Goal: Information Seeking & Learning: Check status

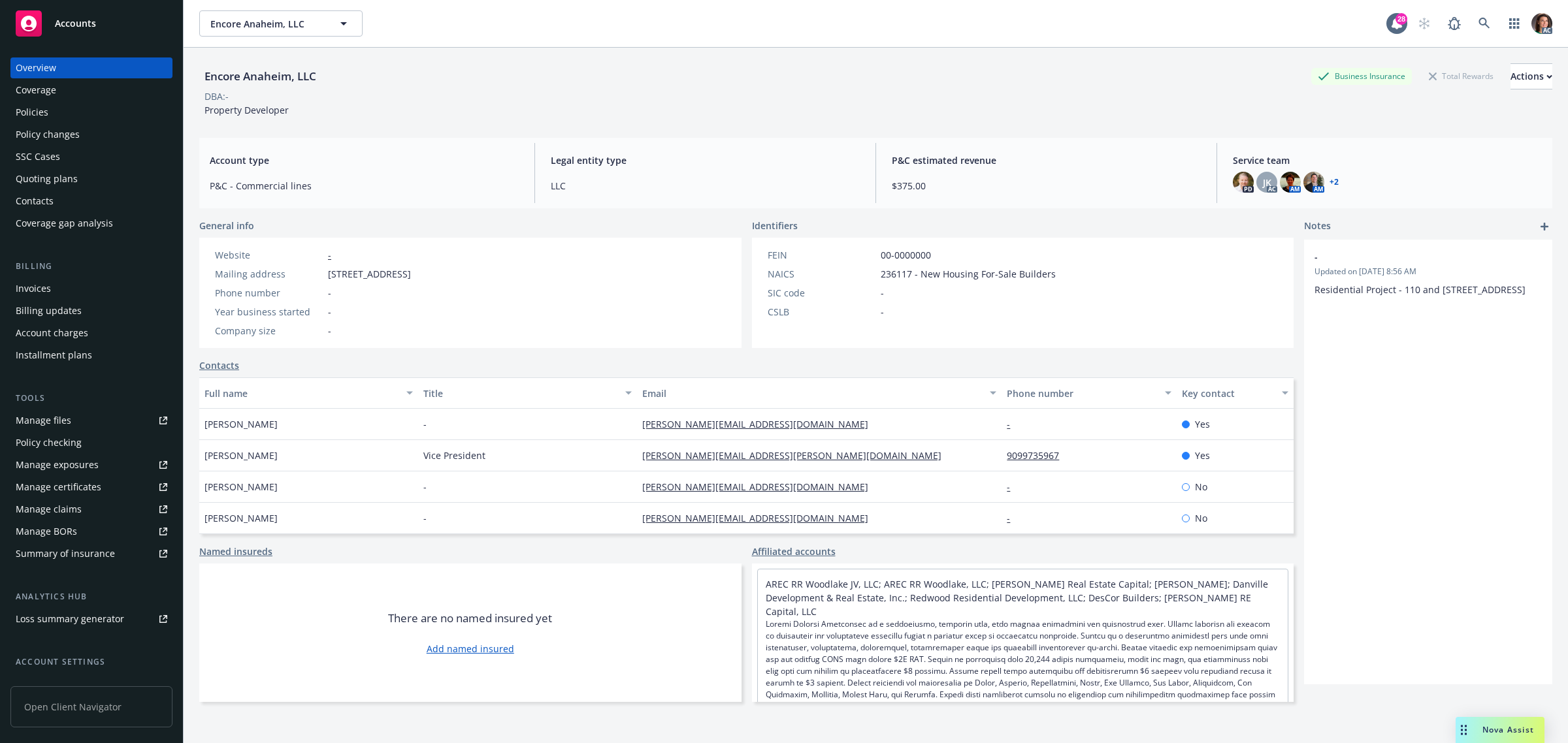
click at [27, 286] on div "Invoices" at bounding box center [32, 289] width 35 height 20
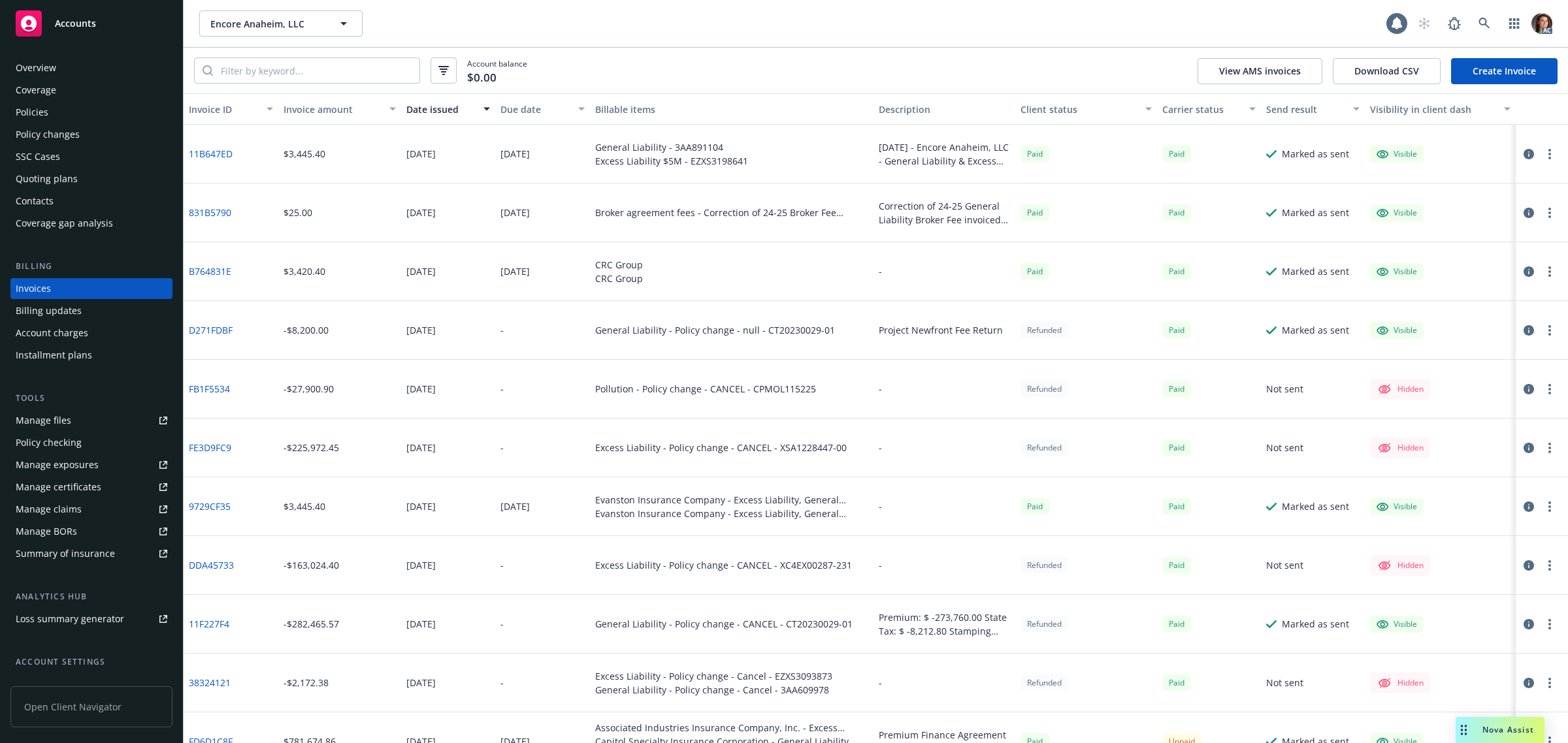
click at [1524, 151] on icon "button" at bounding box center [1529, 154] width 10 height 10
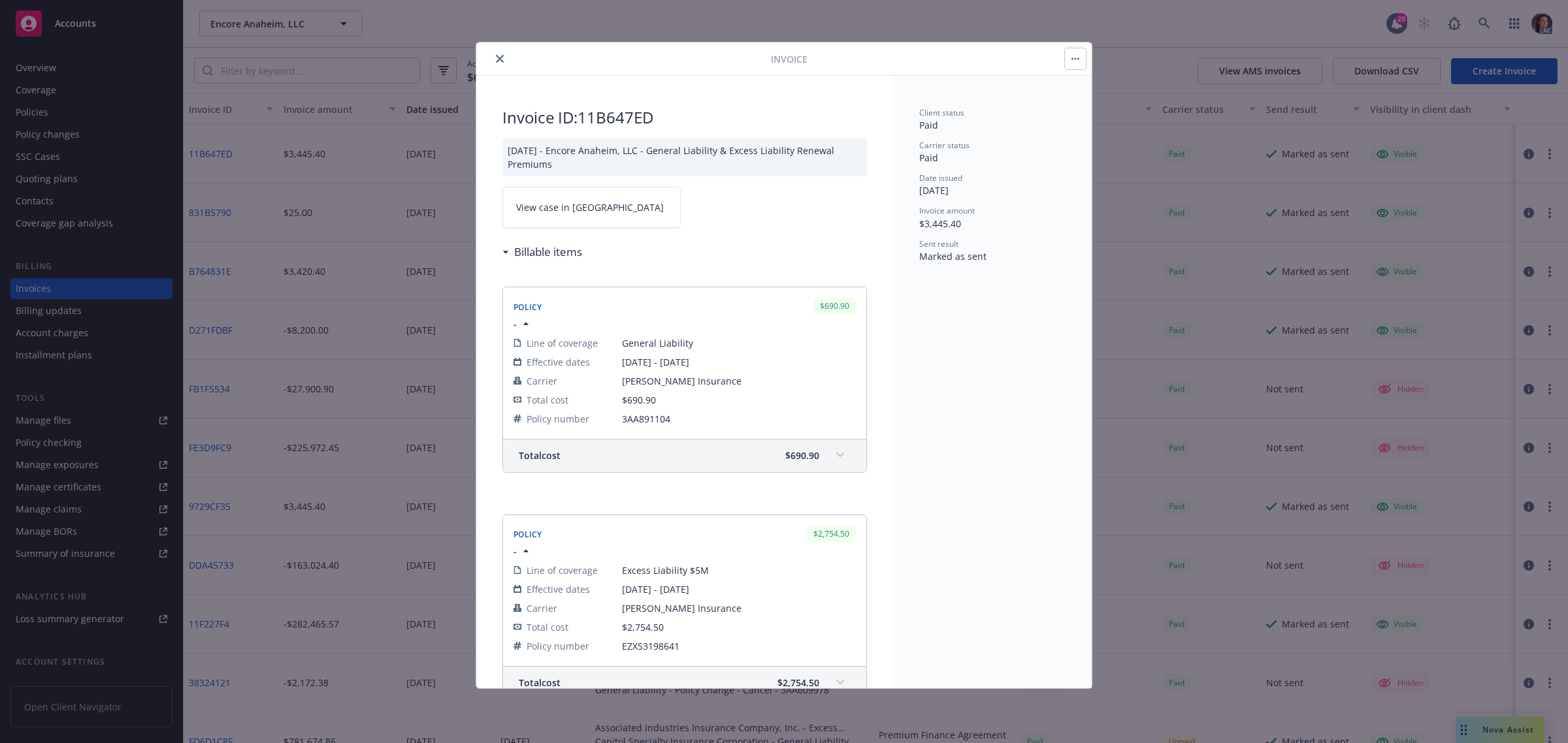
click at [573, 201] on span "View case in [GEOGRAPHIC_DATA]" at bounding box center [590, 208] width 148 height 14
click at [498, 64] on button "close" at bounding box center [500, 59] width 15 height 15
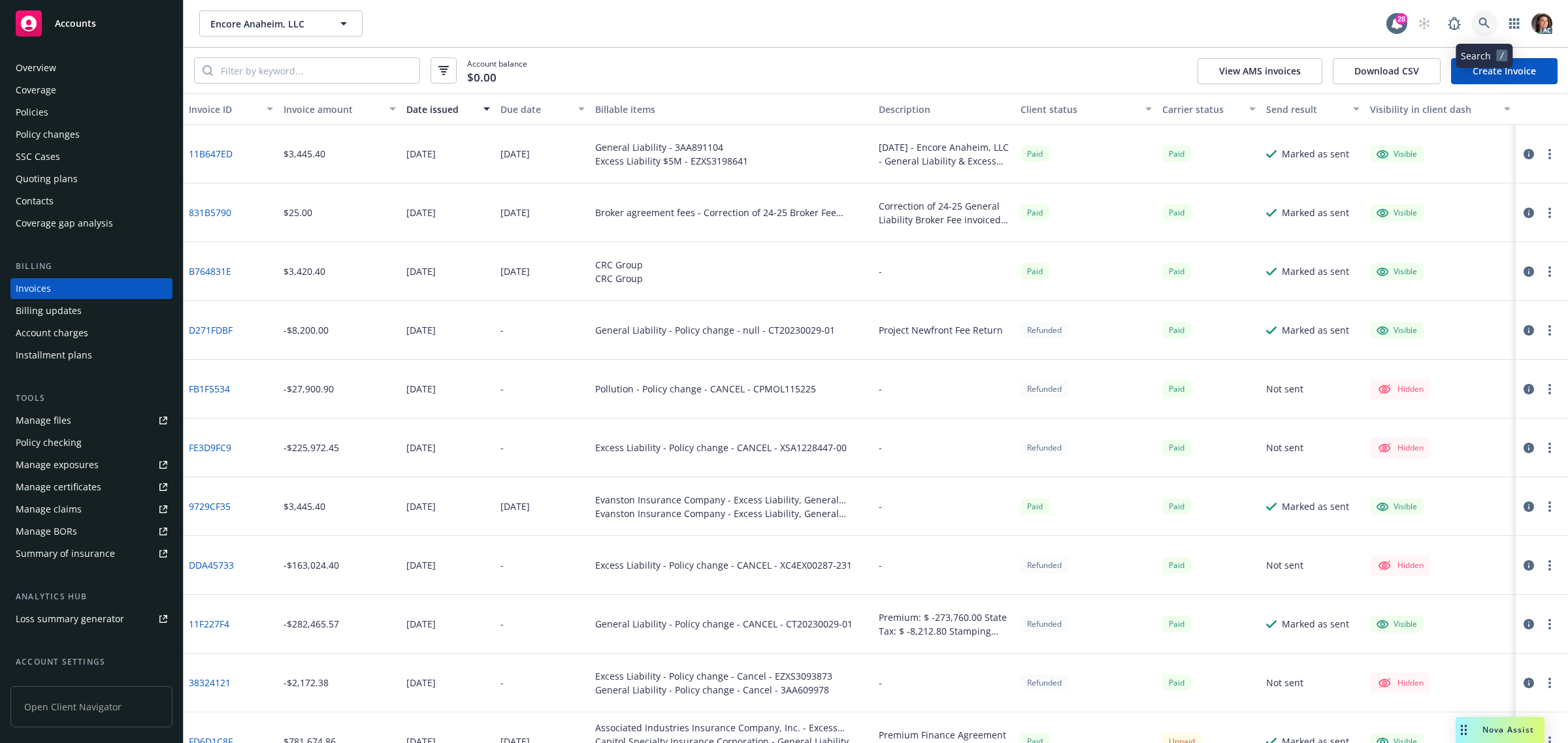
click at [1480, 20] on icon at bounding box center [1483, 23] width 11 height 11
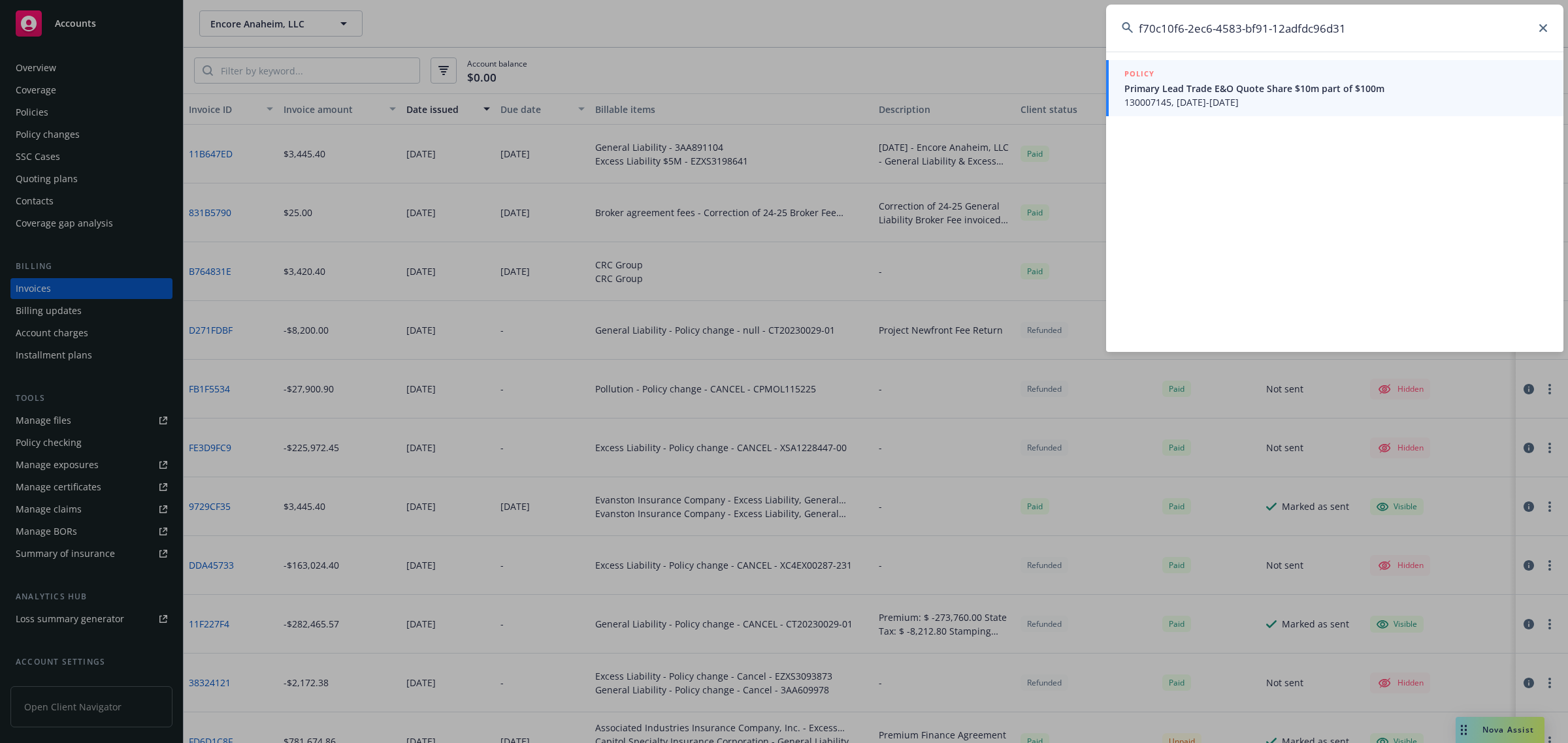
type input "f70c10f6-2ec6-4583-bf91-12adfdc96d31"
click at [1228, 92] on span "Primary Lead Trade E&O Quote Share $10m part of $100m" at bounding box center [1336, 89] width 423 height 14
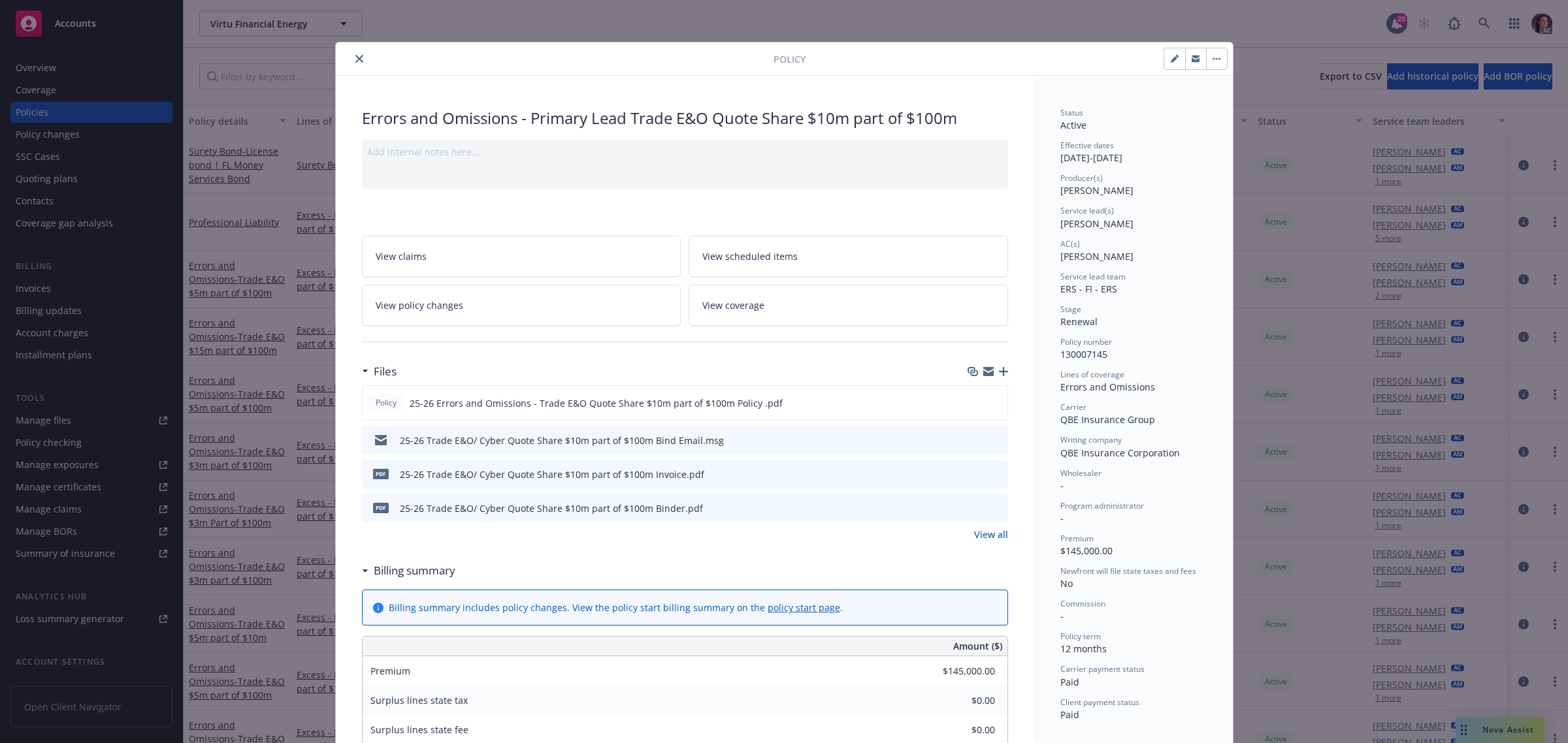
click at [355, 57] on icon "close" at bounding box center [359, 58] width 8 height 8
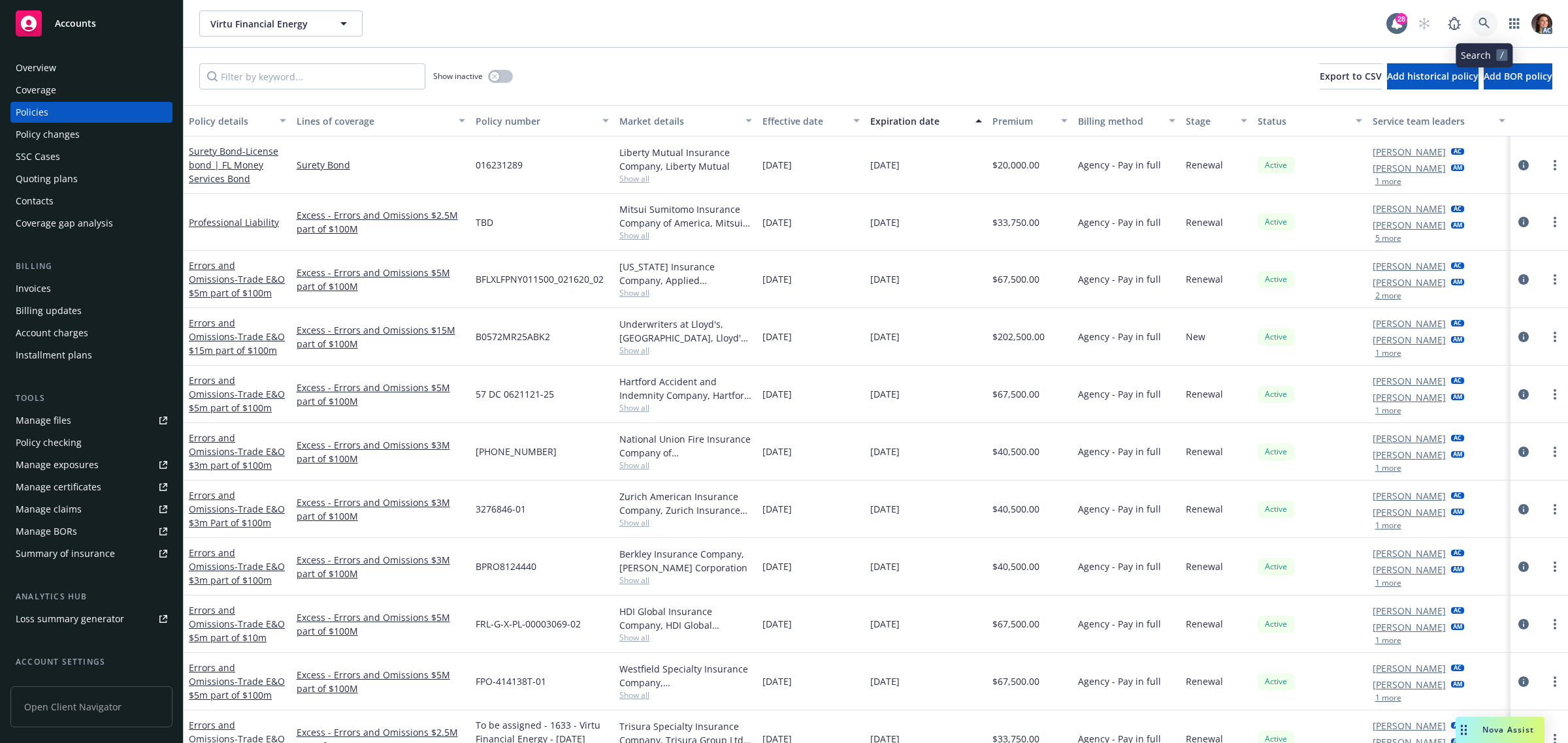
click at [1488, 25] on icon at bounding box center [1484, 24] width 12 height 12
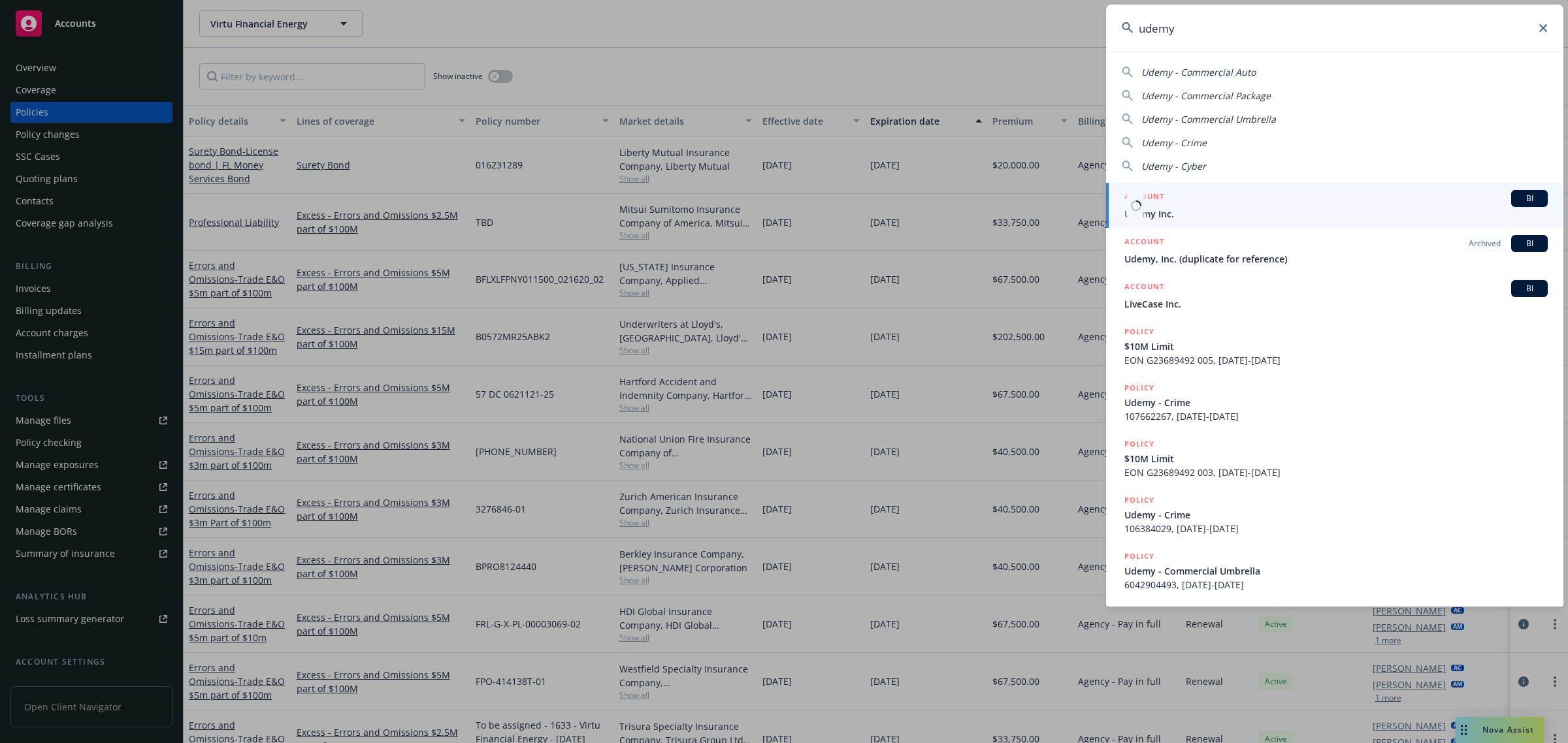
type input "udemy"
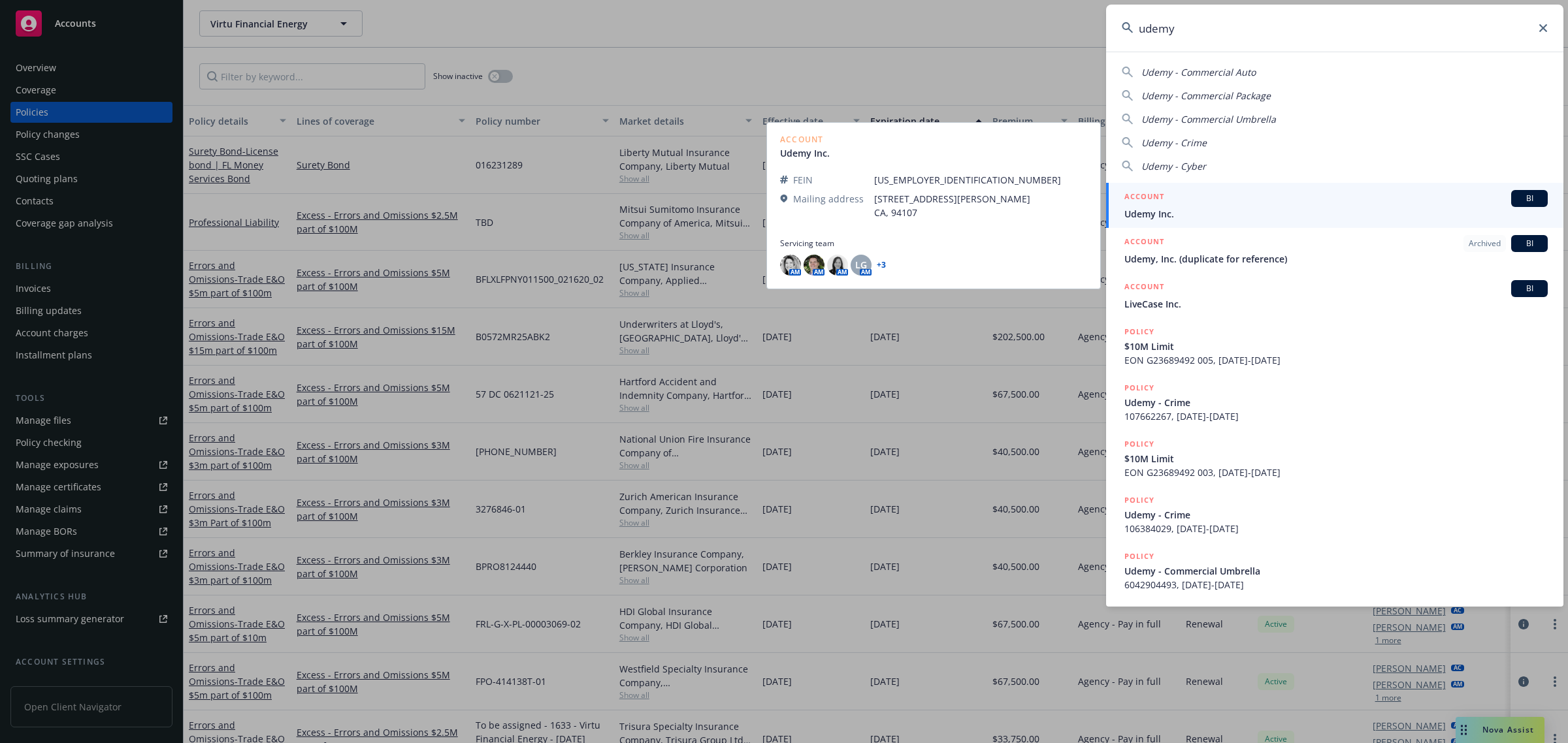
click at [1173, 217] on span "Udemy Inc." at bounding box center [1336, 214] width 423 height 14
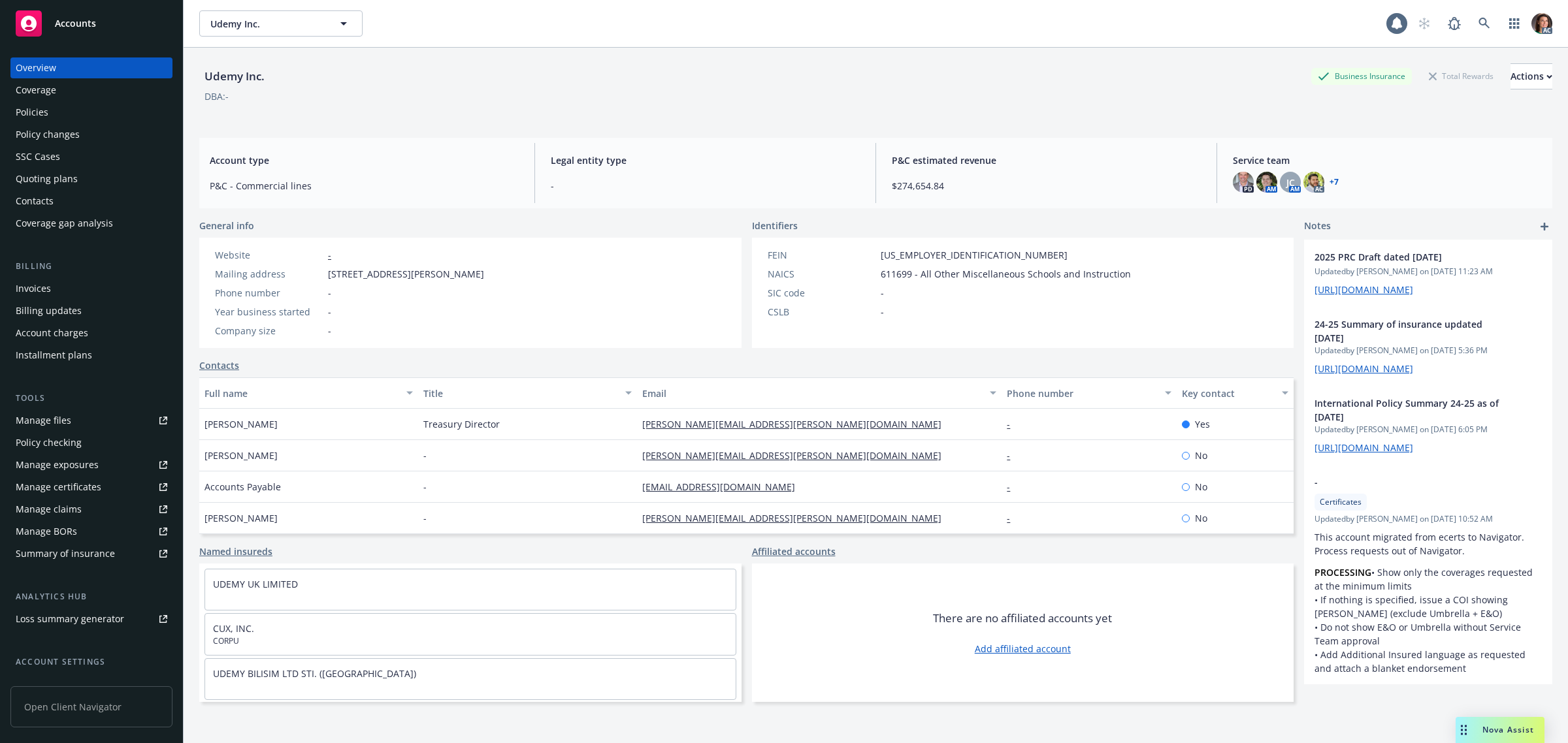
click at [36, 284] on div "Invoices" at bounding box center [32, 289] width 35 height 20
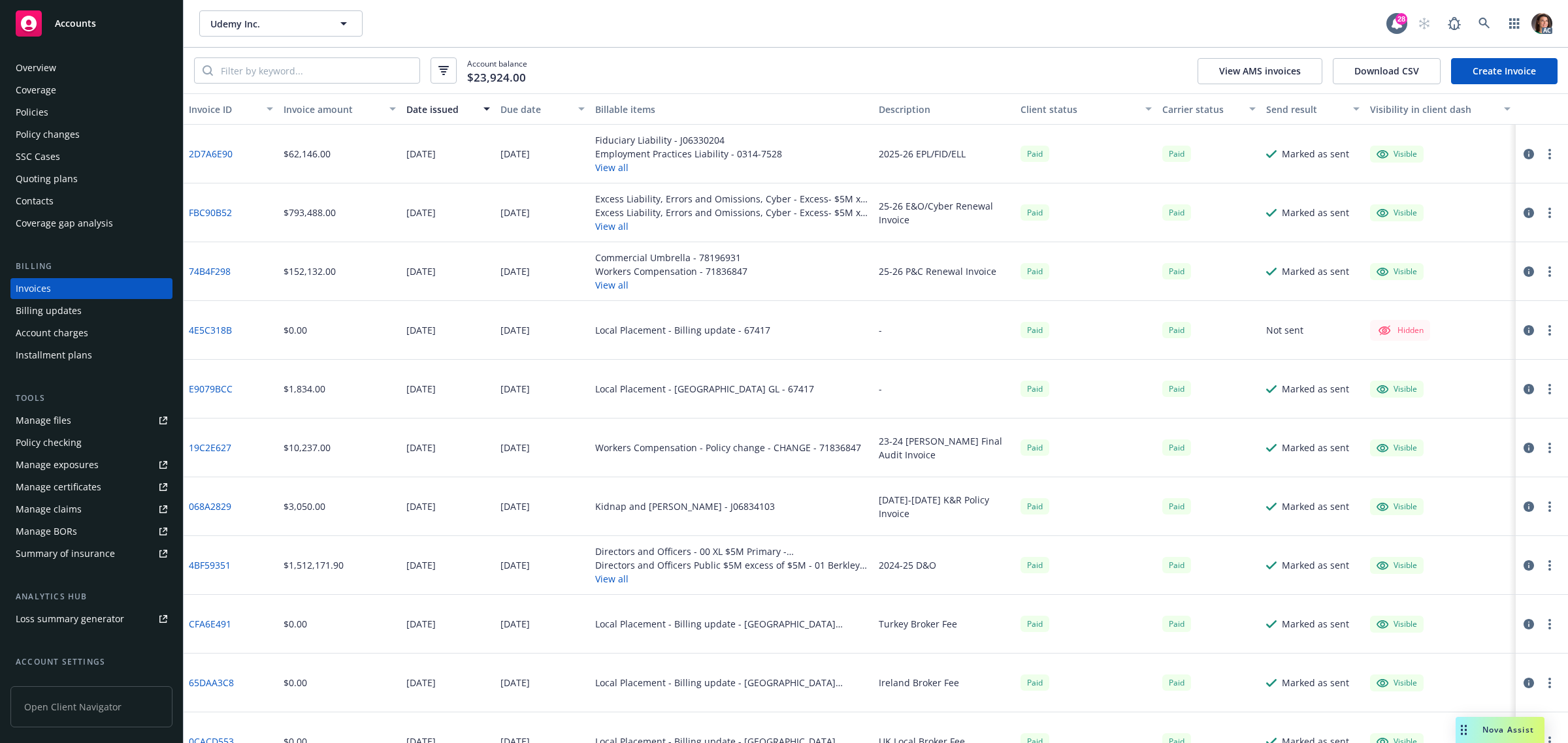
click at [523, 108] on div "Due date" at bounding box center [536, 109] width 70 height 14
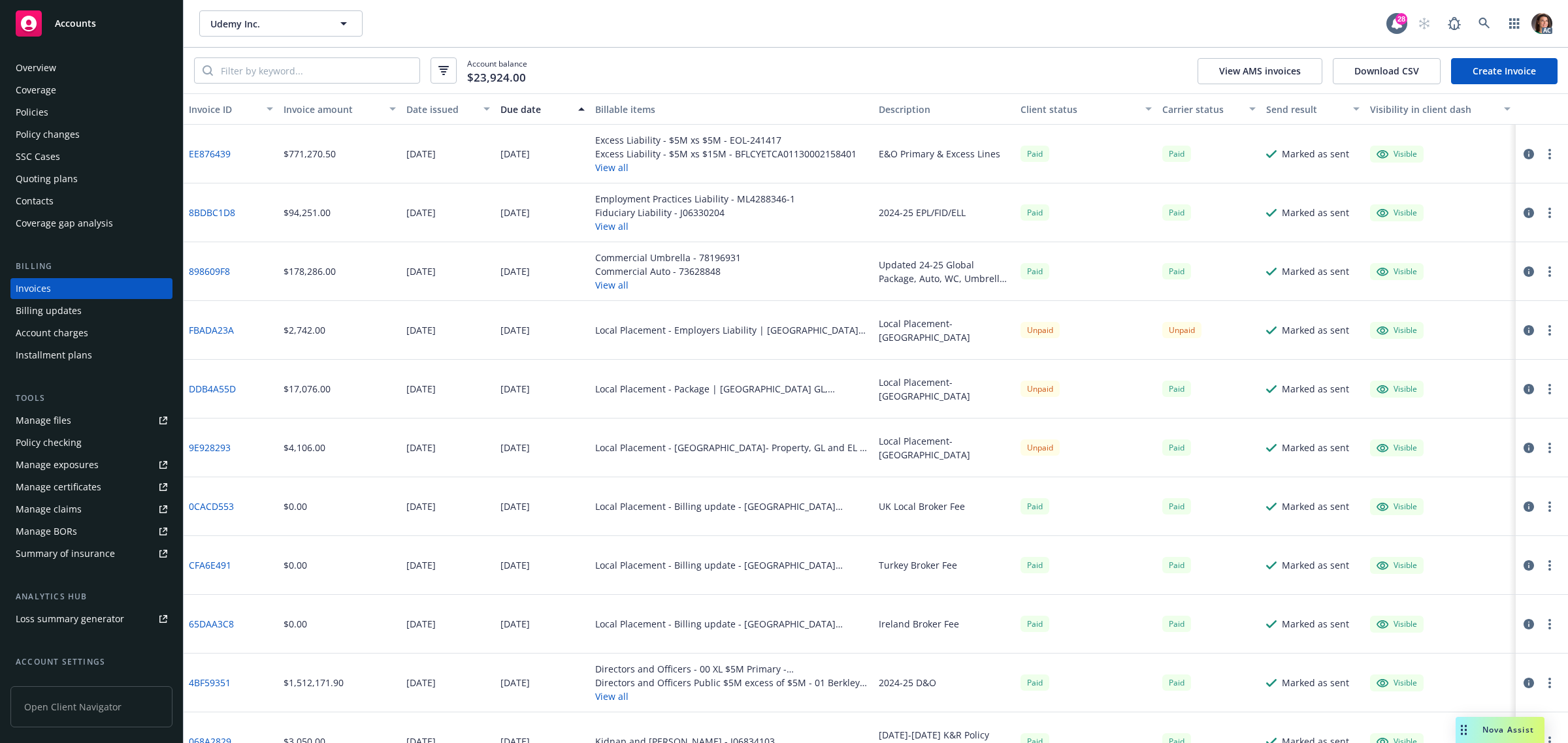
click at [523, 108] on div "Due date" at bounding box center [536, 109] width 70 height 14
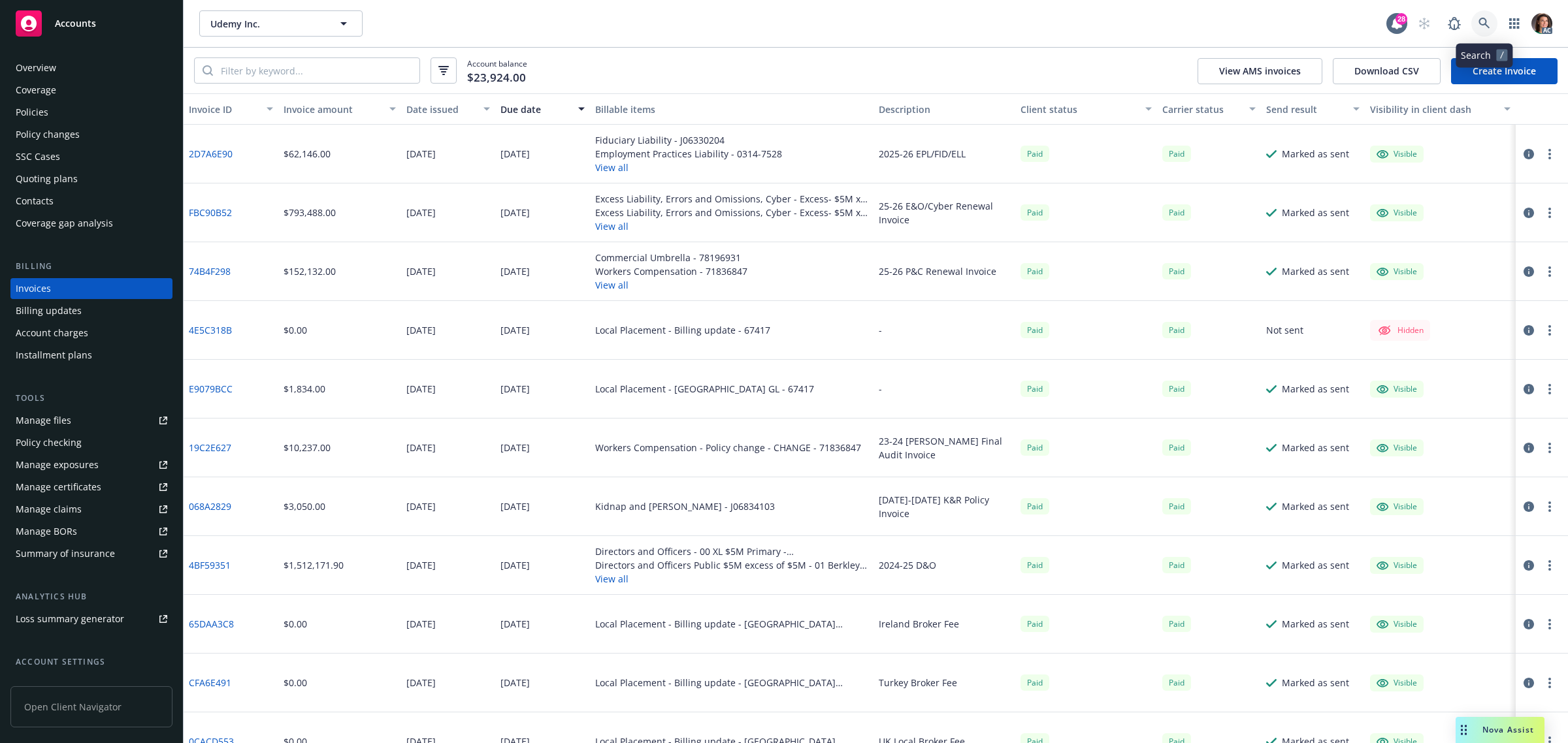
click at [1489, 21] on icon at bounding box center [1484, 24] width 12 height 12
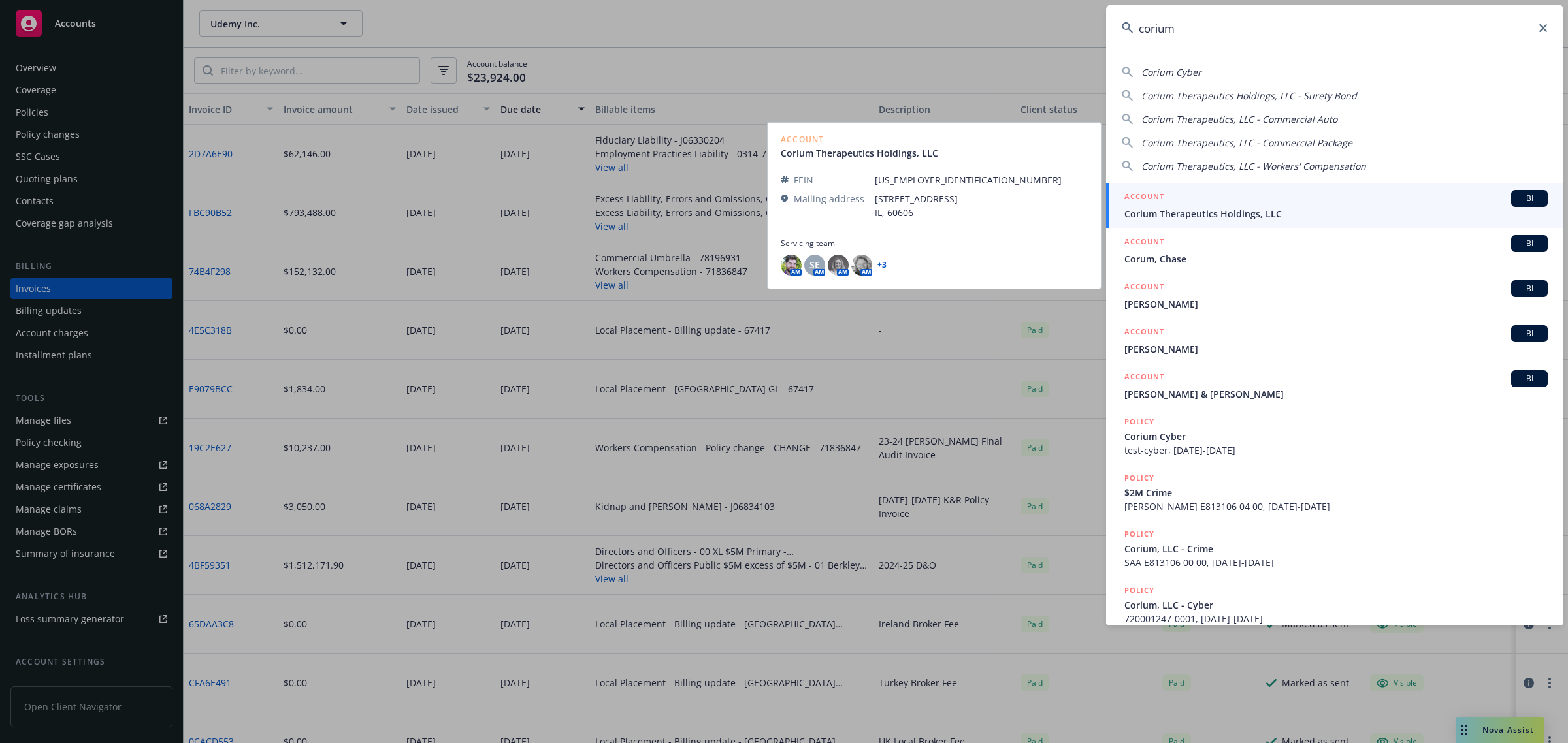
type input "corium"
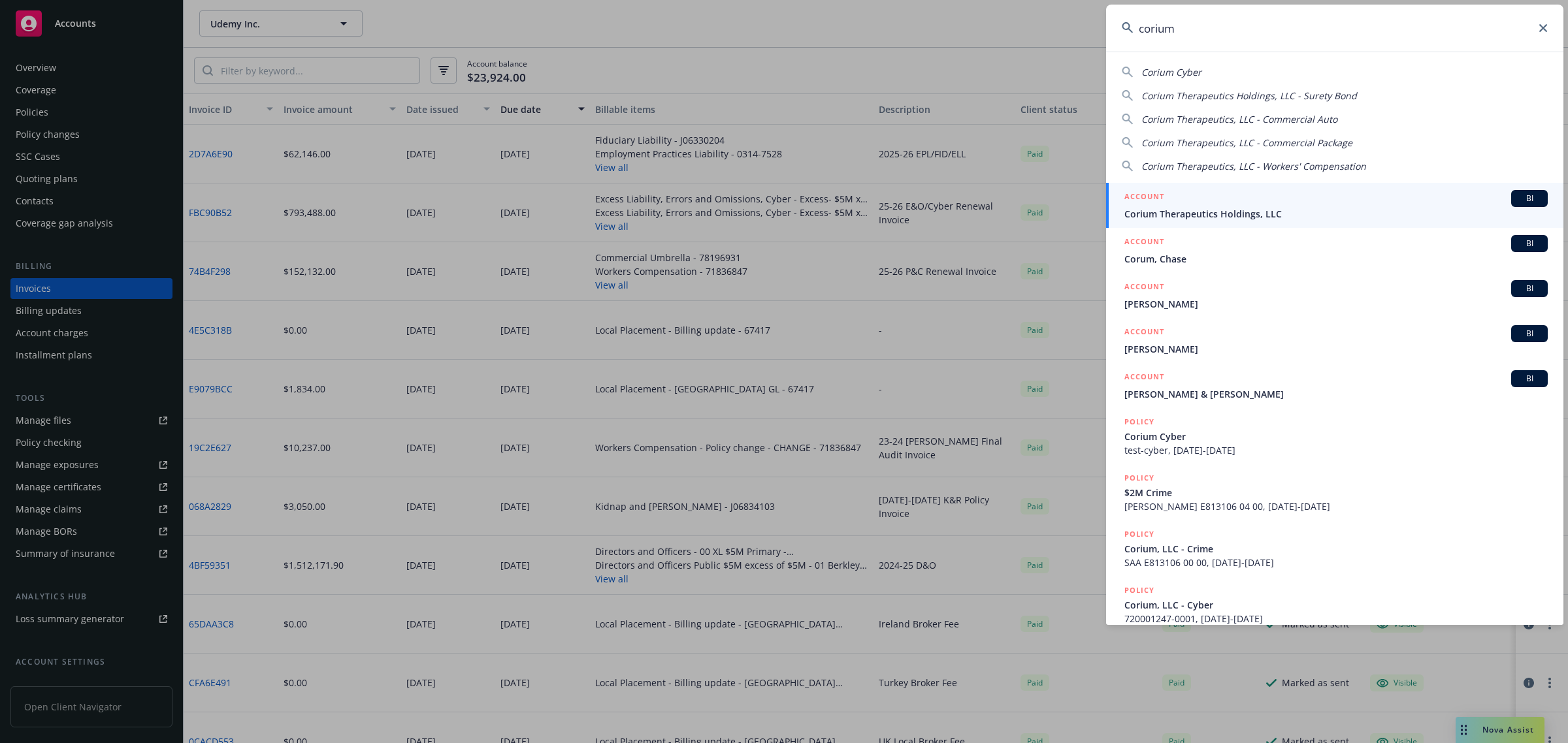
click at [1222, 210] on span "Corium Therapeutics Holdings, LLC" at bounding box center [1336, 214] width 423 height 14
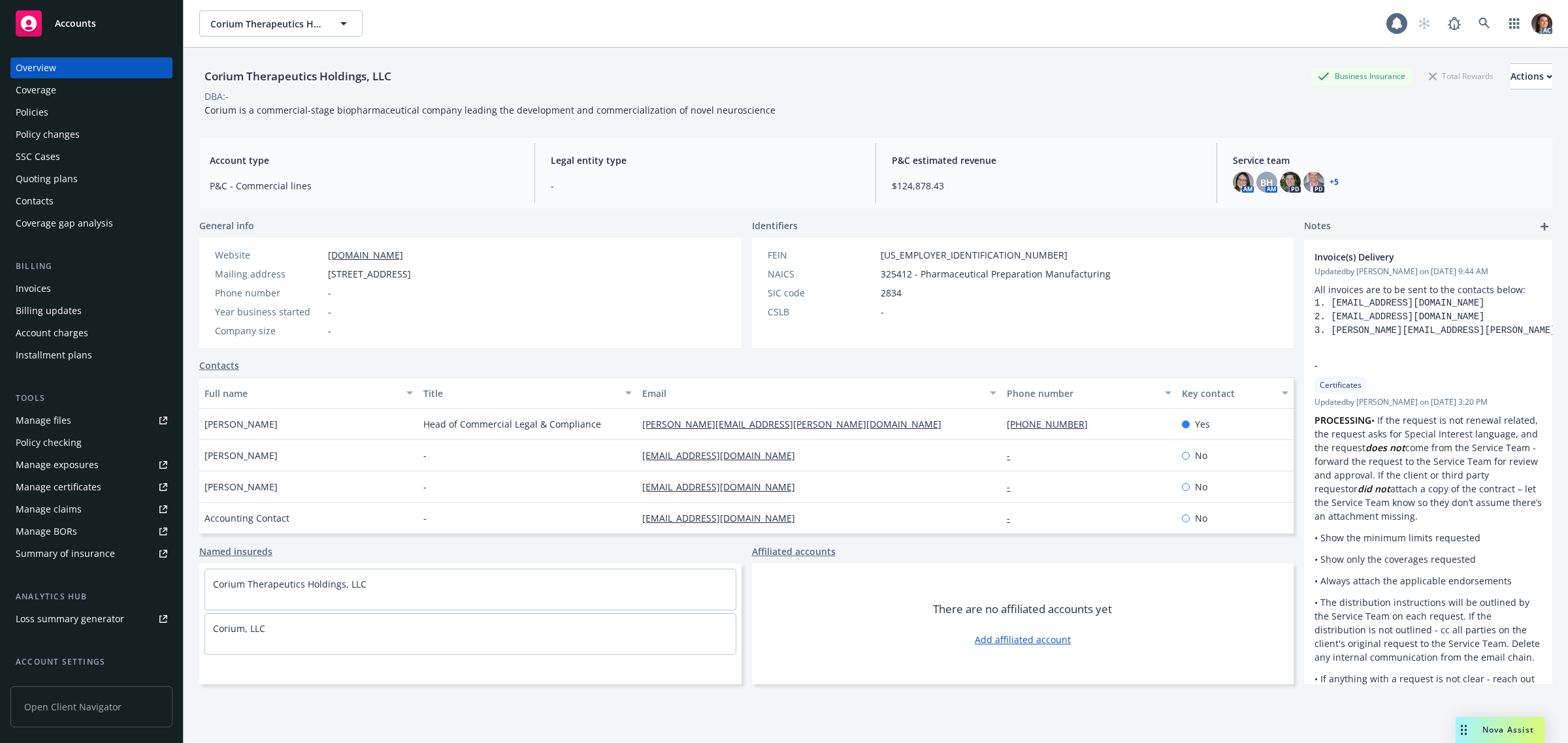
click at [43, 287] on div "Invoices" at bounding box center [32, 289] width 35 height 20
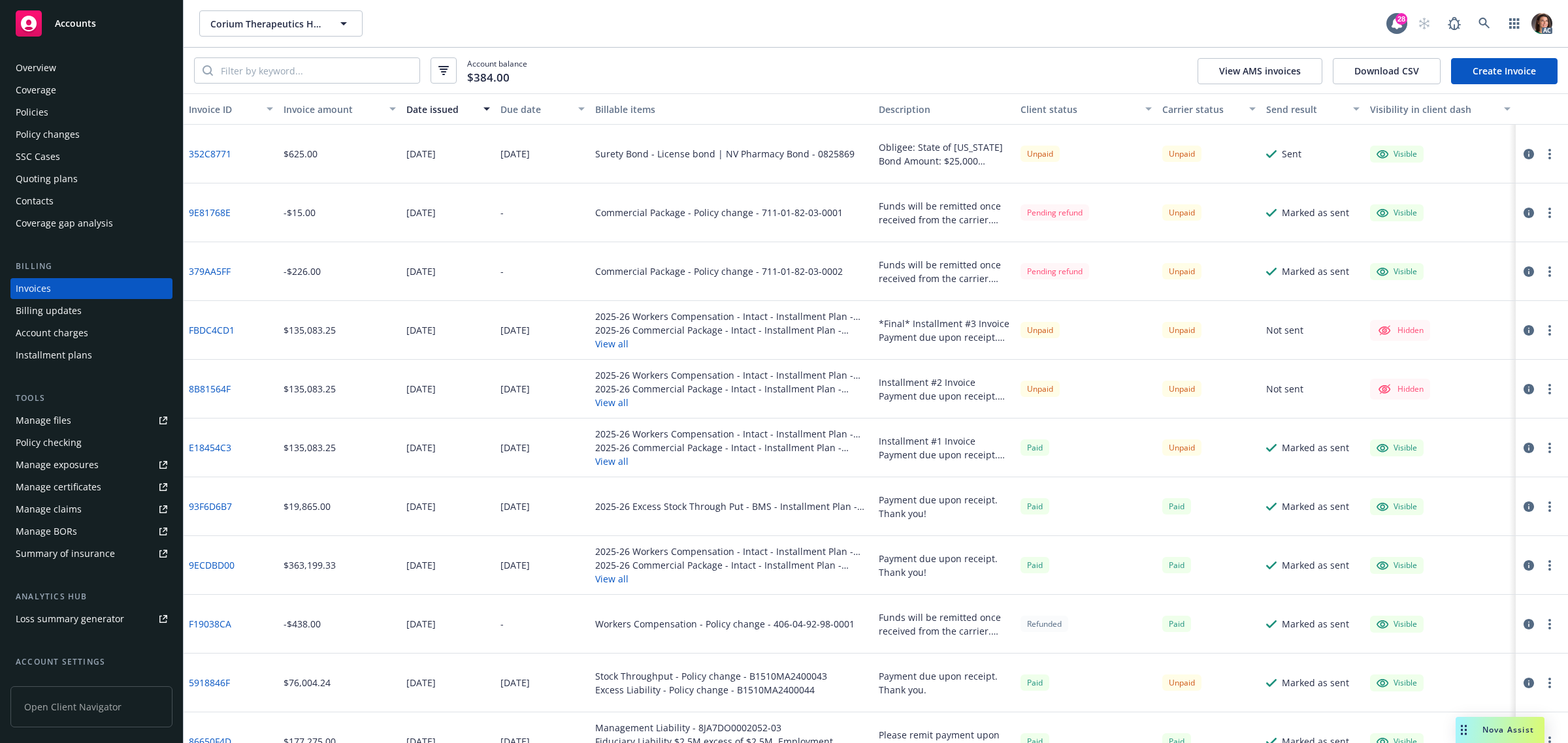
click at [521, 106] on div "Due date" at bounding box center [536, 109] width 70 height 14
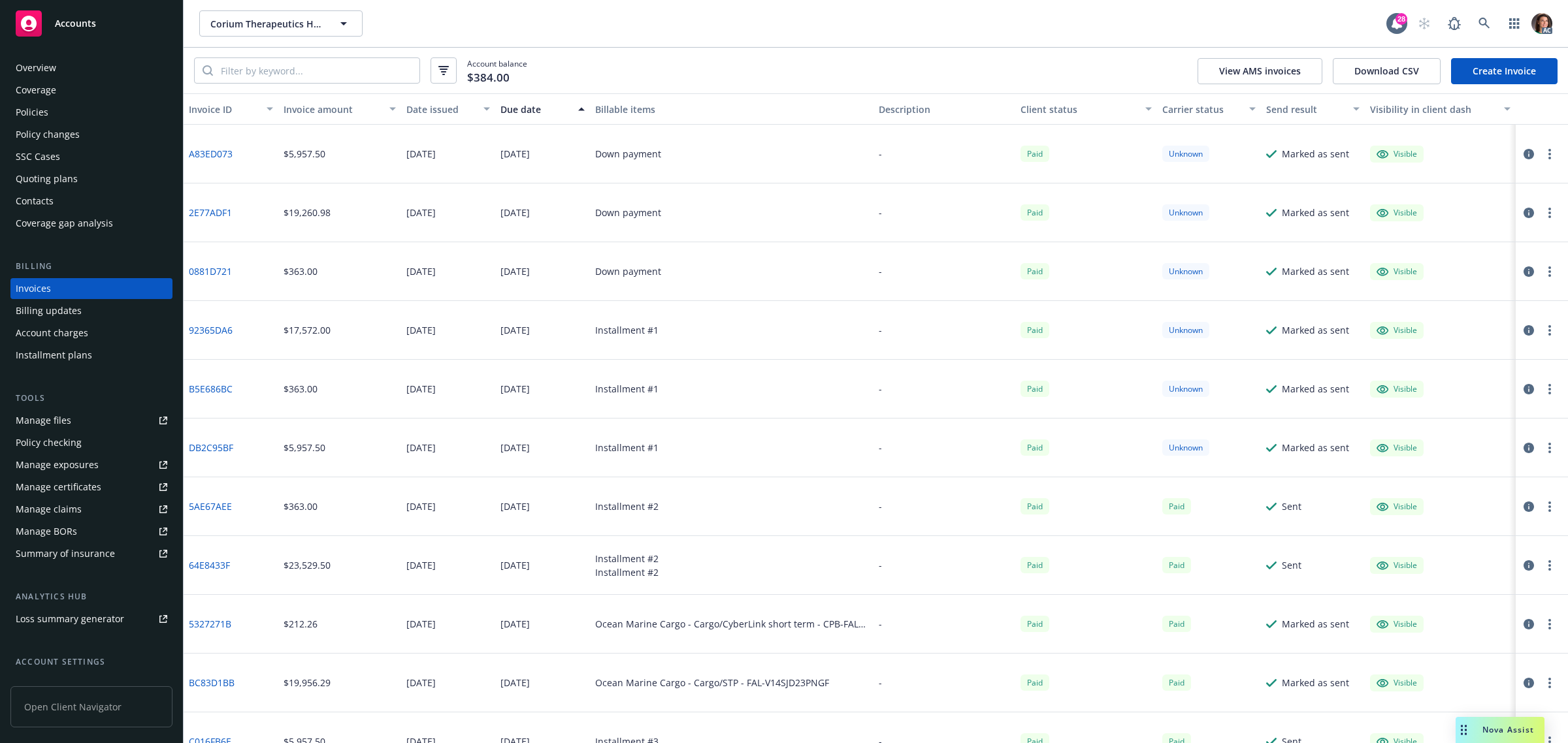
click at [520, 106] on div "Due date" at bounding box center [536, 109] width 70 height 14
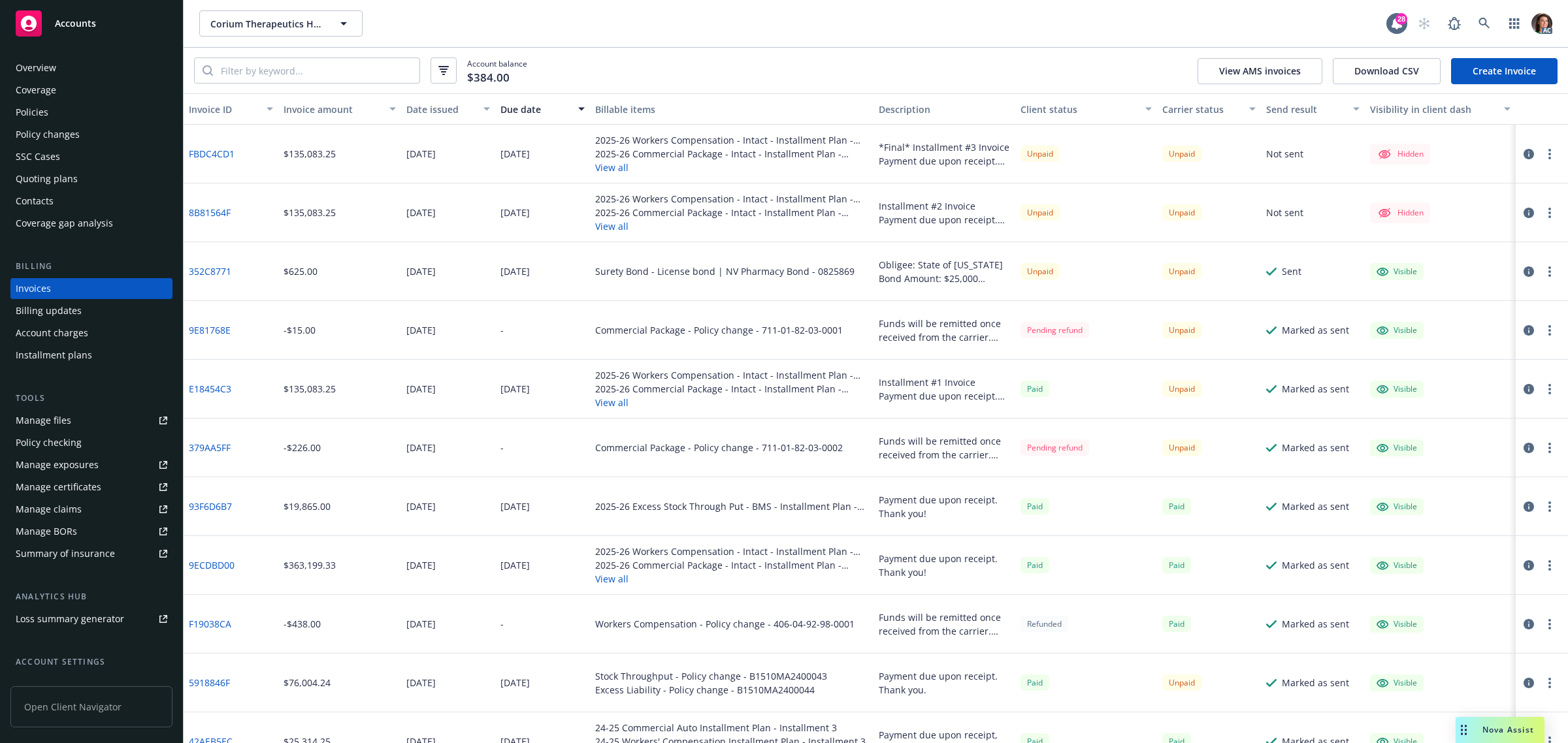
click at [210, 207] on link "8B81564F" at bounding box center [209, 213] width 42 height 14
click at [213, 155] on link "FBDC4CD1" at bounding box center [212, 154] width 46 height 14
click at [1484, 20] on icon at bounding box center [1484, 24] width 12 height 12
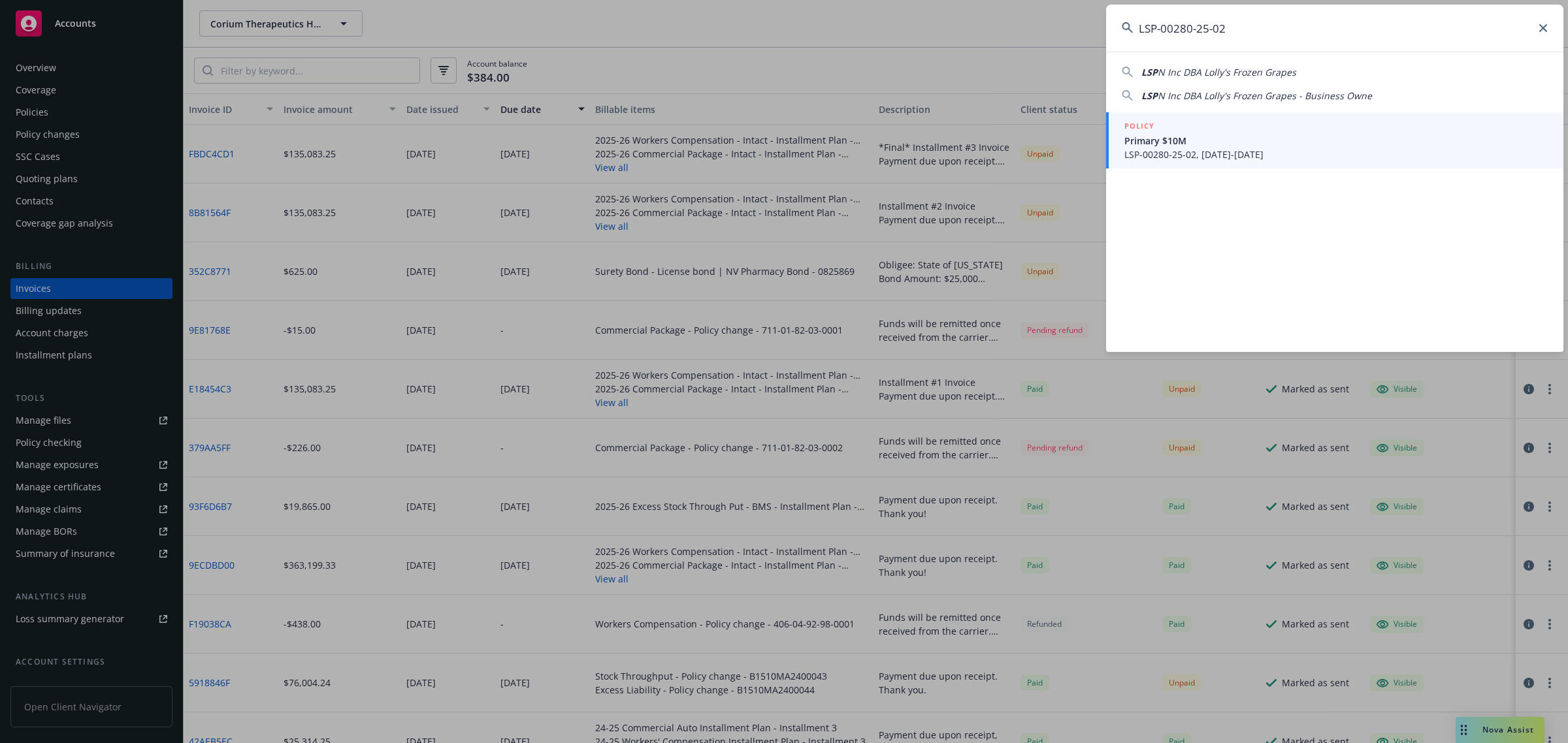
type input "LSP-00280-25-02"
click at [1173, 151] on span "LSP-00280-25-02, [DATE]-[DATE]" at bounding box center [1336, 155] width 423 height 14
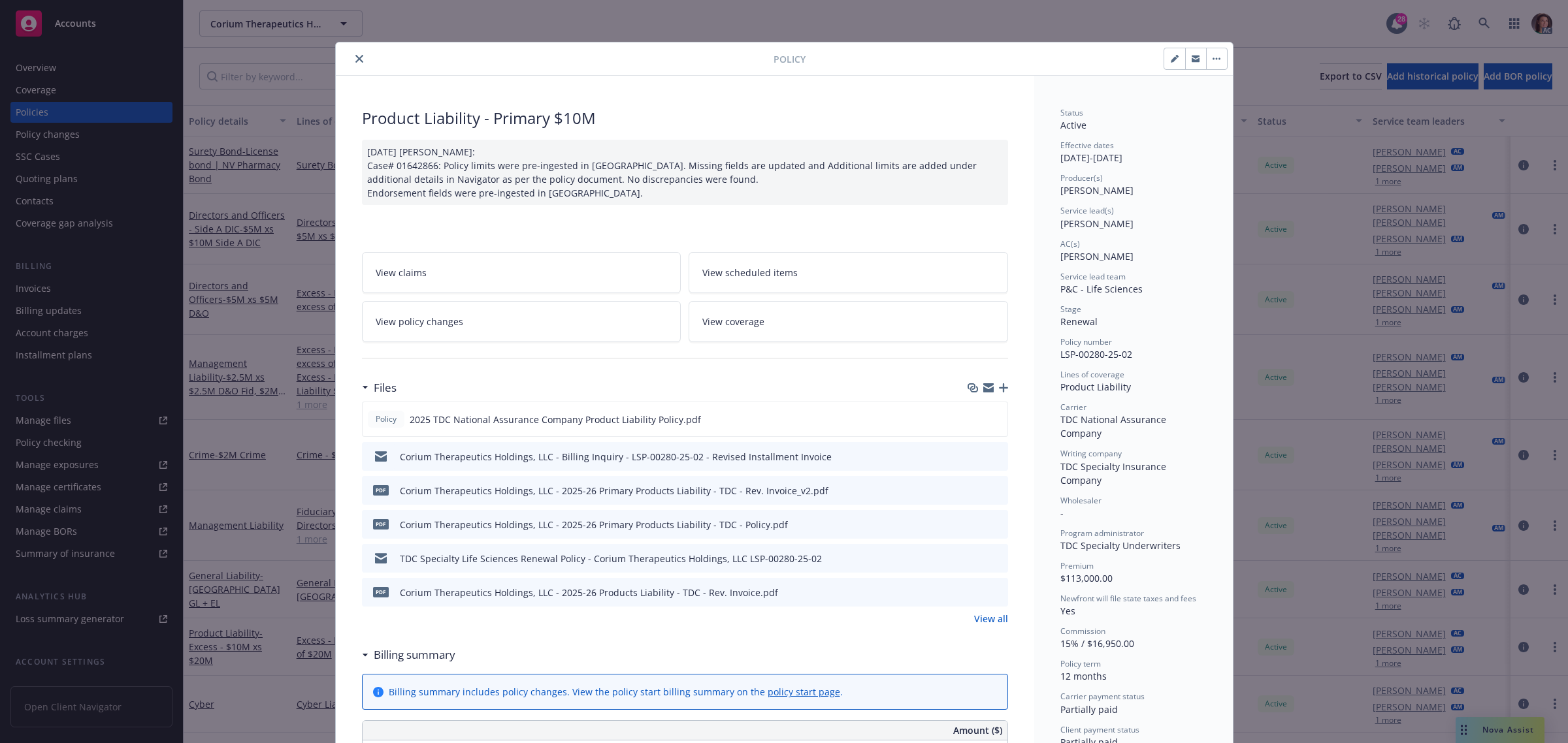
drag, startPoint x: 350, startPoint y: 57, endPoint x: 490, endPoint y: 4, distance: 149.7
click at [355, 57] on icon "close" at bounding box center [359, 58] width 8 height 8
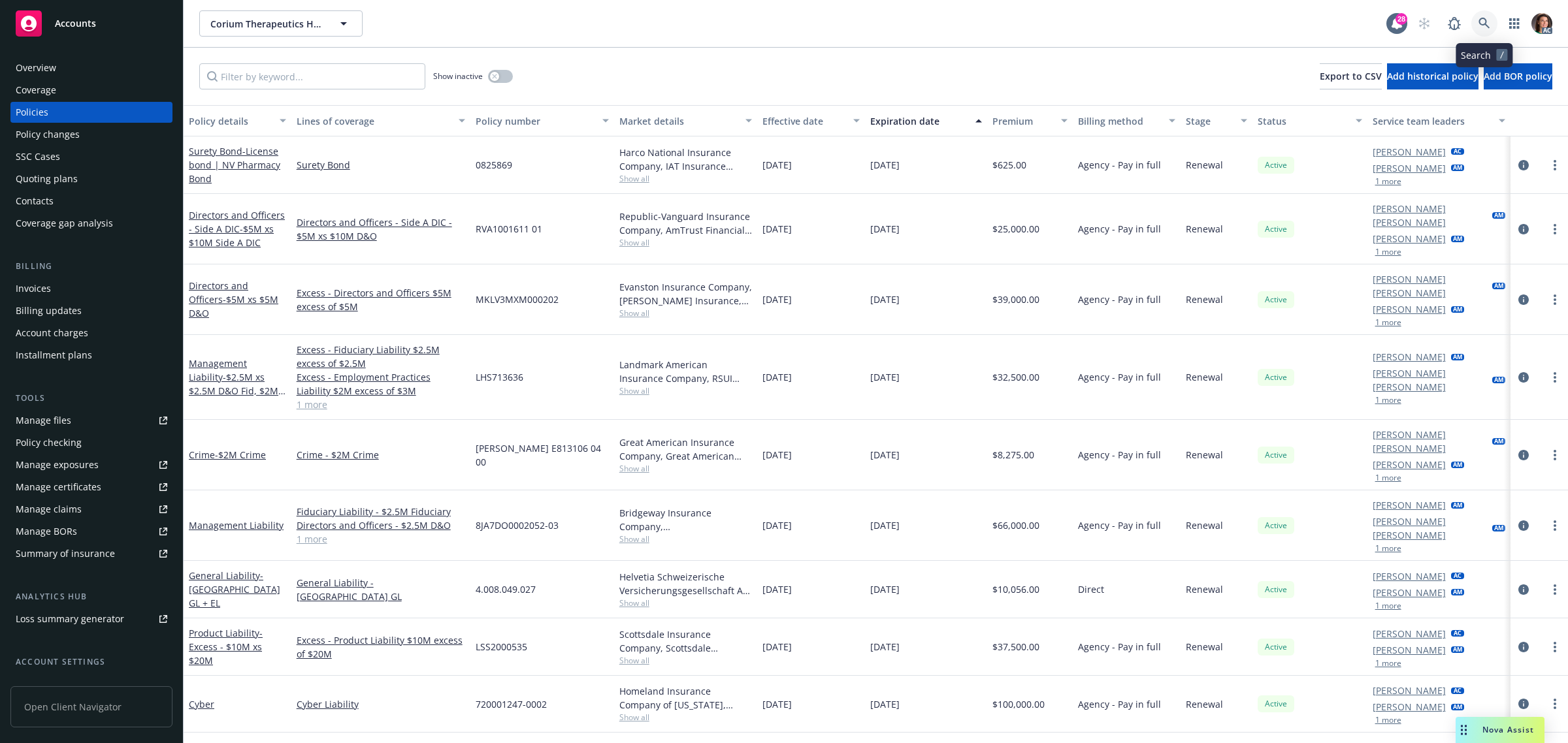
click at [1481, 20] on icon at bounding box center [1484, 24] width 12 height 12
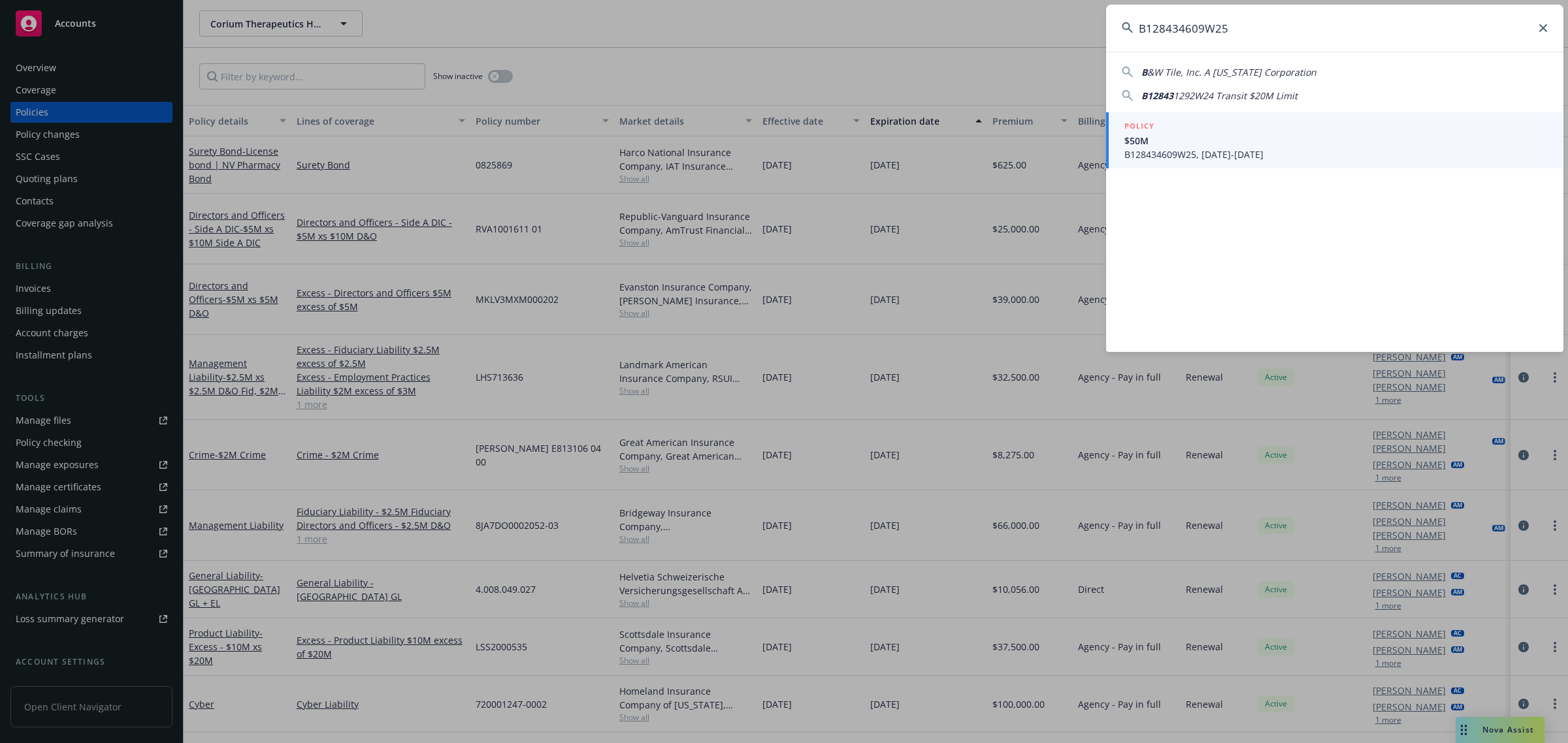
type input "B128434609W25"
click at [1248, 145] on span "$50M" at bounding box center [1336, 141] width 423 height 14
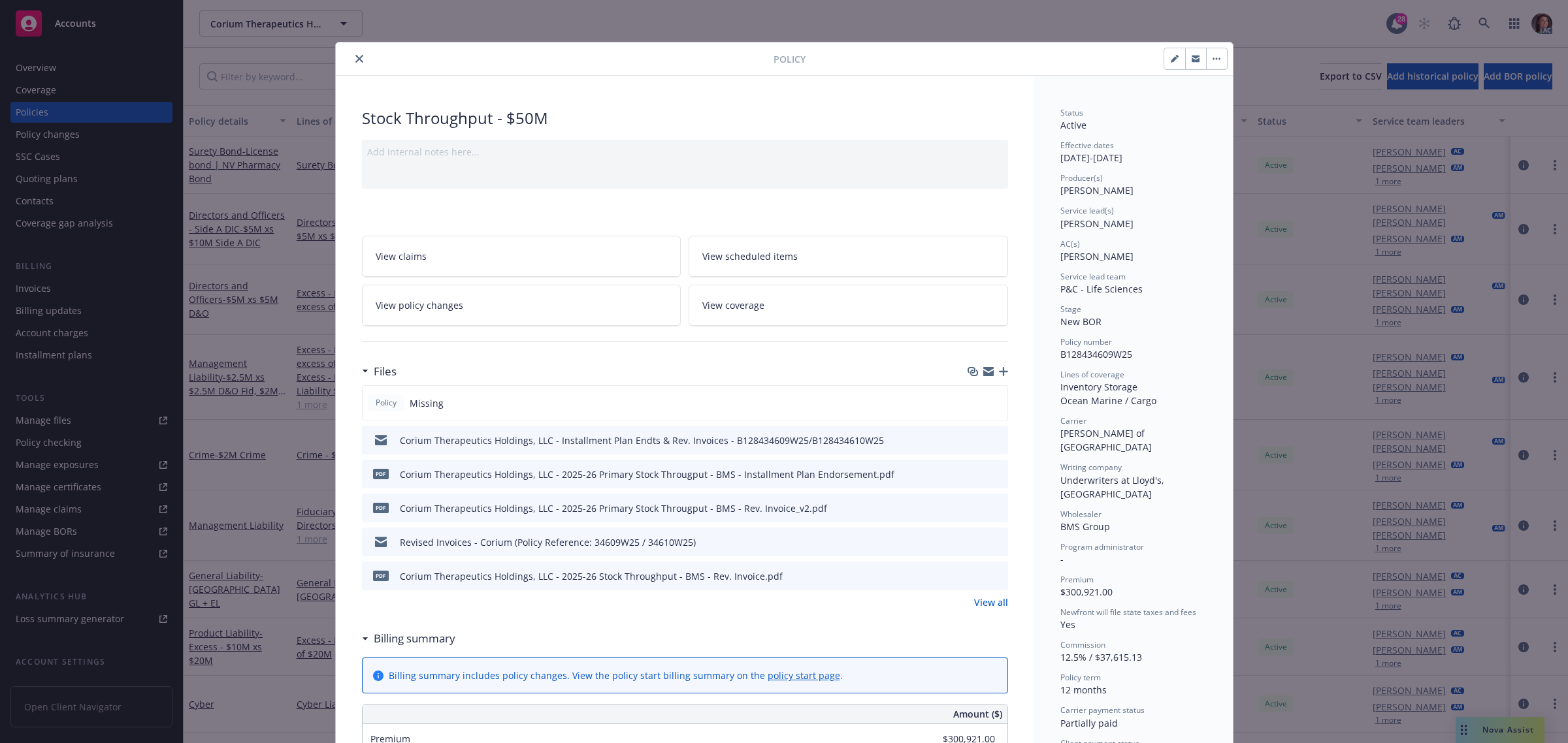
click at [355, 56] on icon "close" at bounding box center [359, 58] width 8 height 8
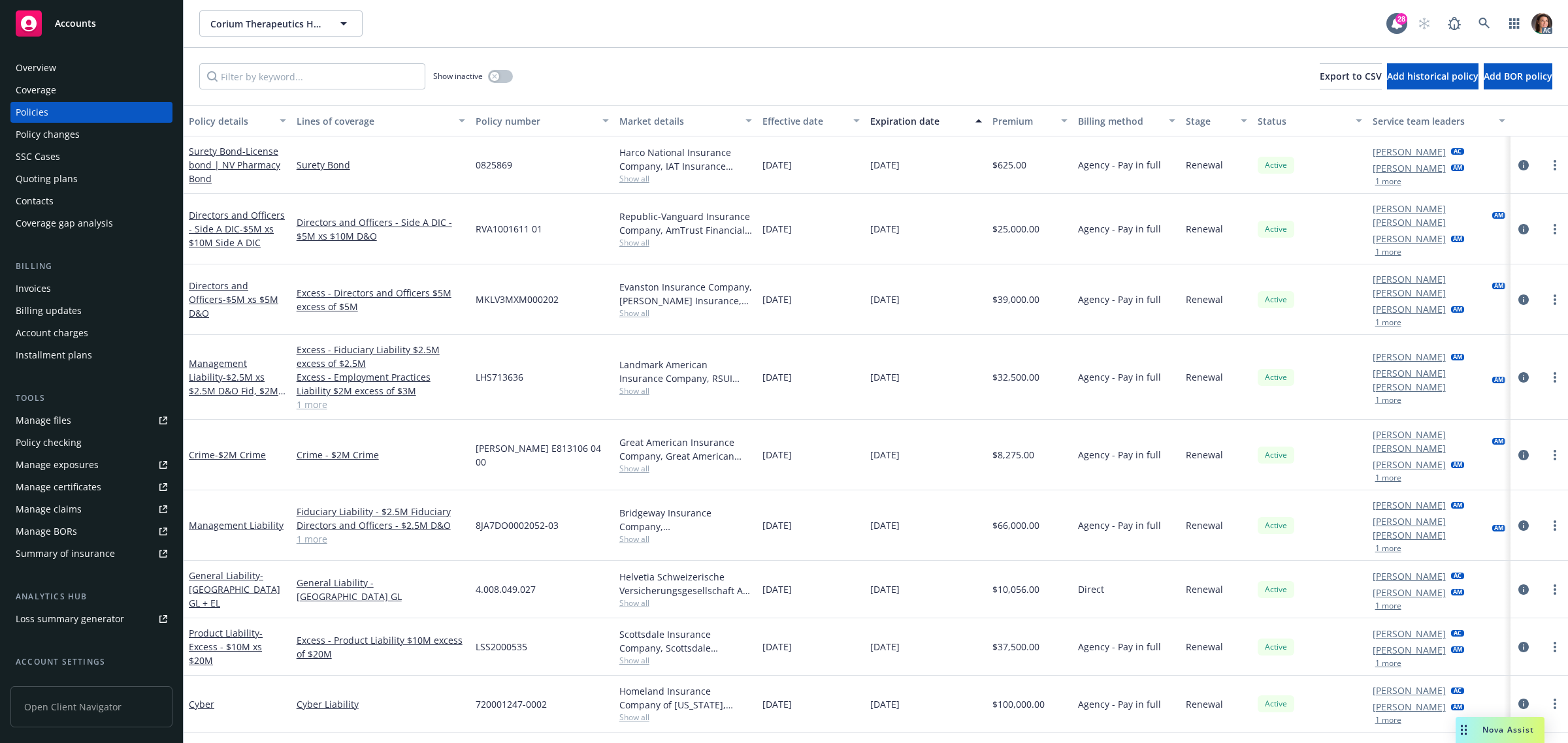
click at [43, 289] on div "Invoices" at bounding box center [32, 289] width 35 height 20
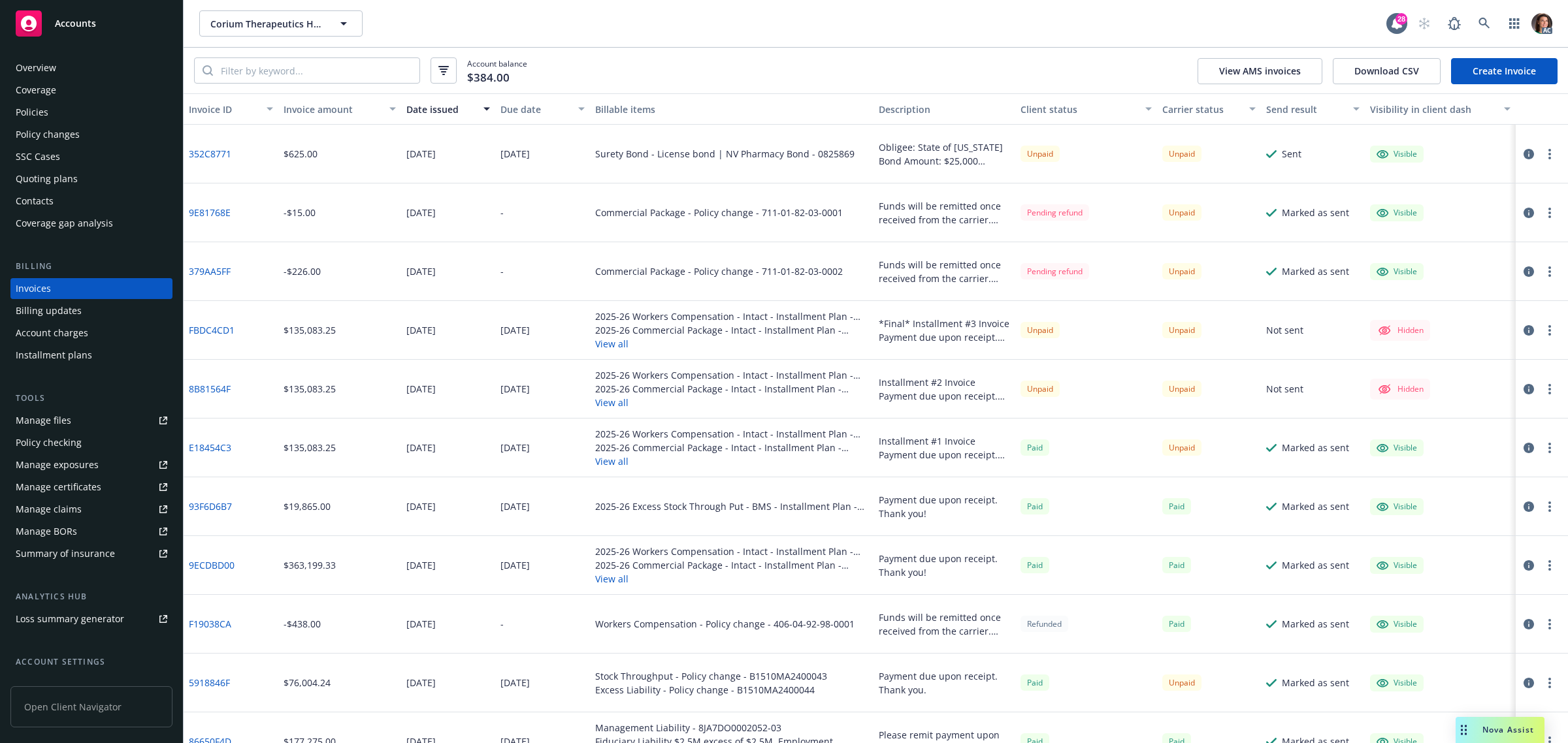
click at [529, 102] on div "Due date" at bounding box center [536, 109] width 70 height 14
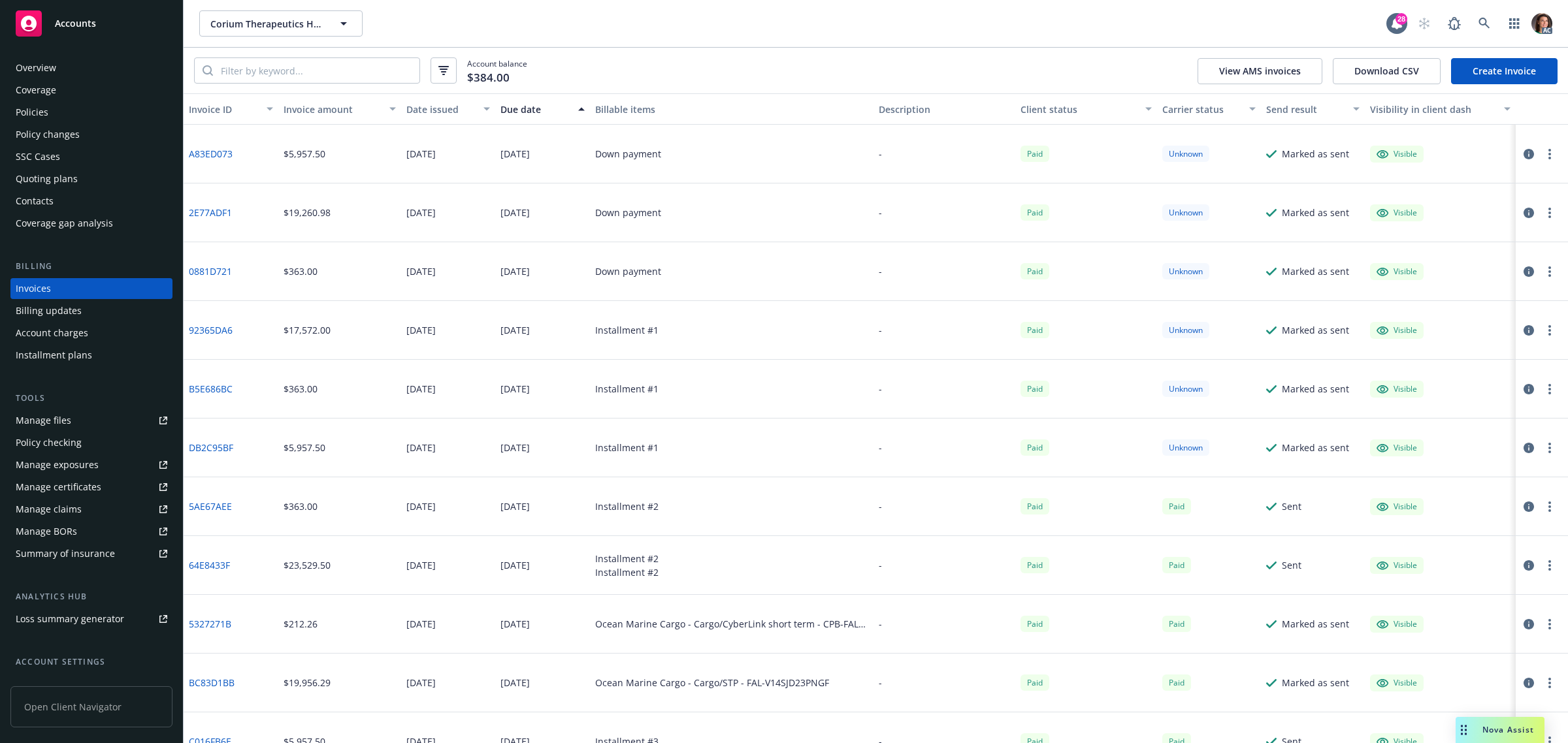
click at [530, 109] on div "Due date" at bounding box center [536, 109] width 70 height 14
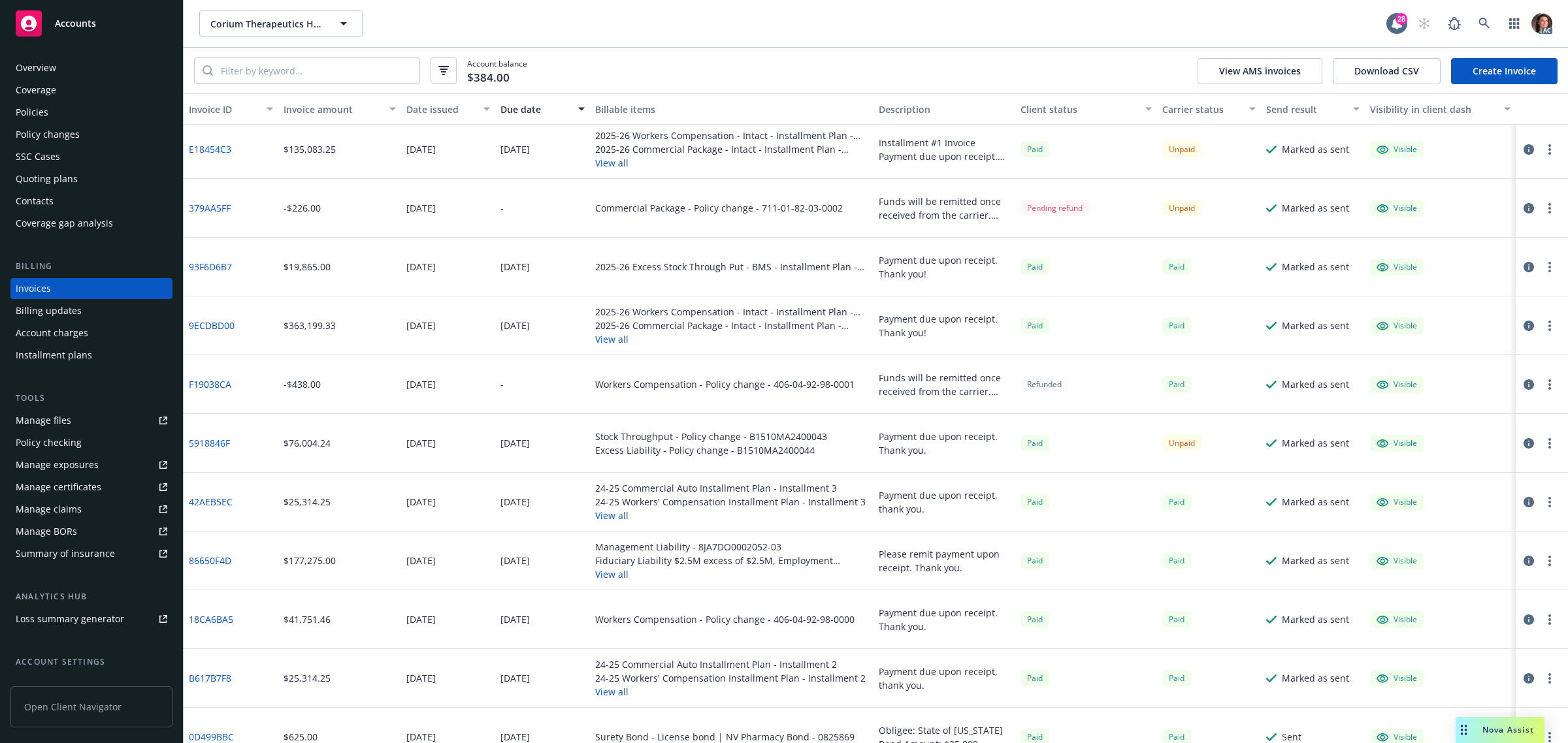
scroll to position [245, 0]
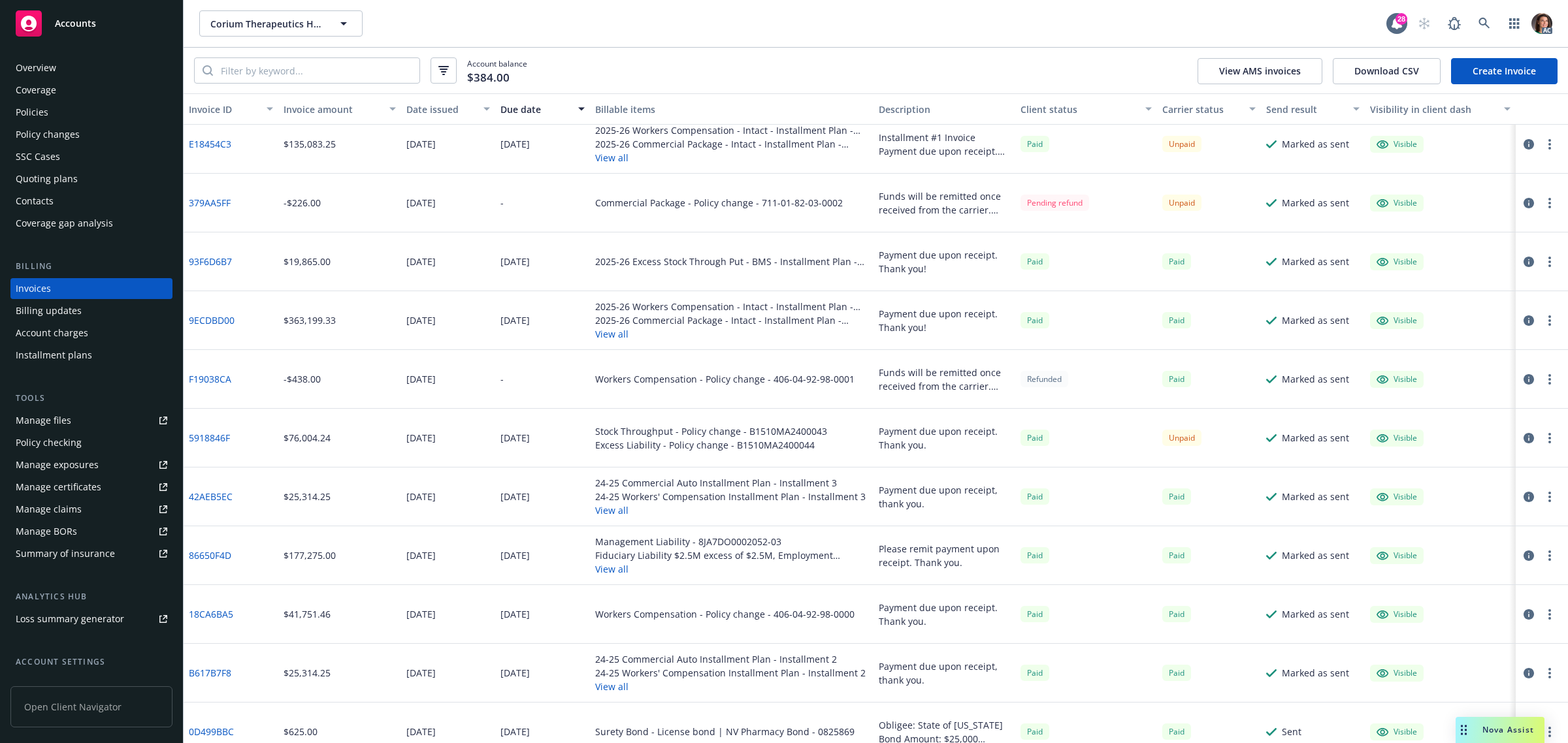
click at [82, 356] on div "Installment plans" at bounding box center [53, 355] width 76 height 20
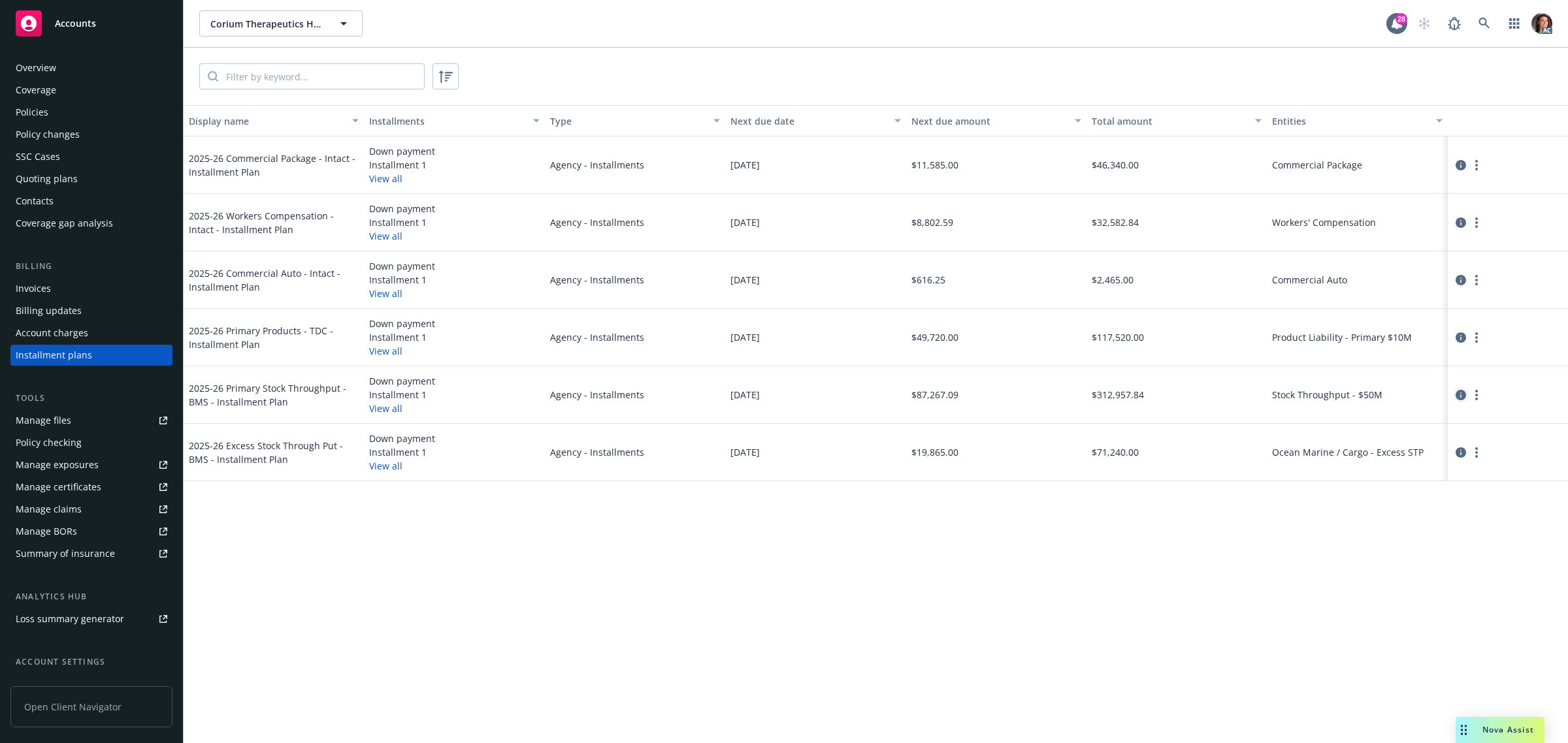
click at [1459, 395] on icon "circleInformation" at bounding box center [1460, 395] width 10 height 10
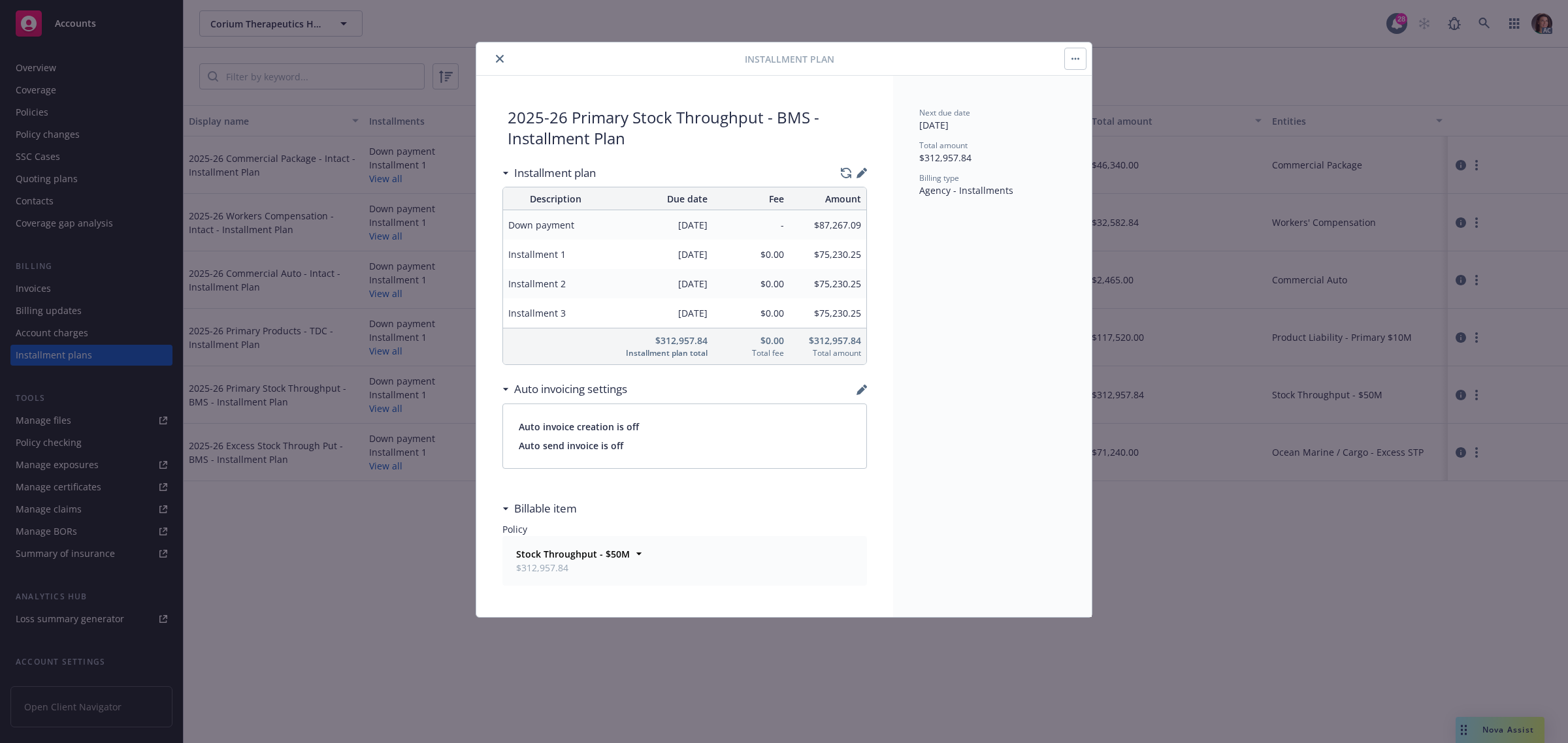
click at [501, 57] on icon "close" at bounding box center [499, 58] width 8 height 8
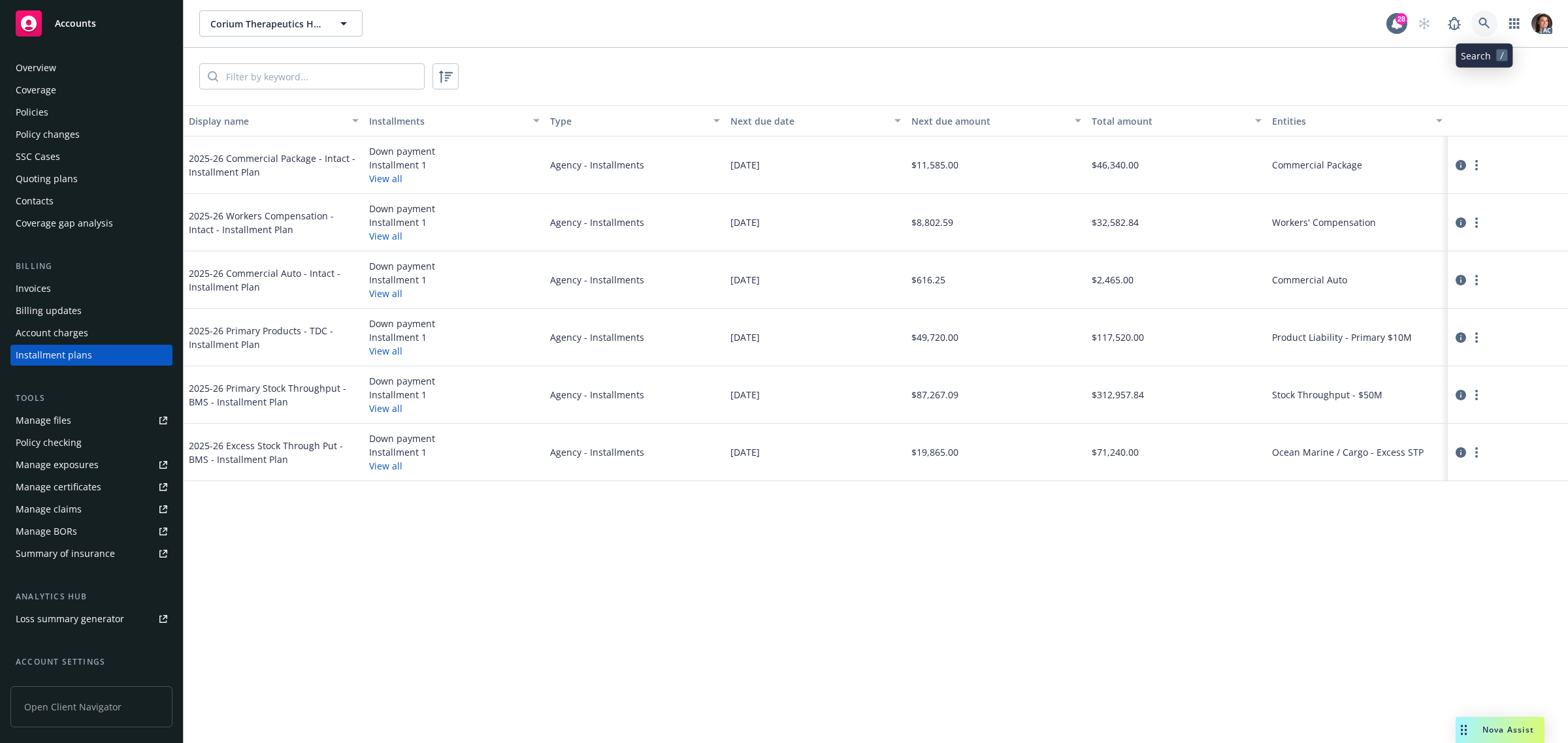
click at [1487, 20] on icon at bounding box center [1484, 24] width 12 height 12
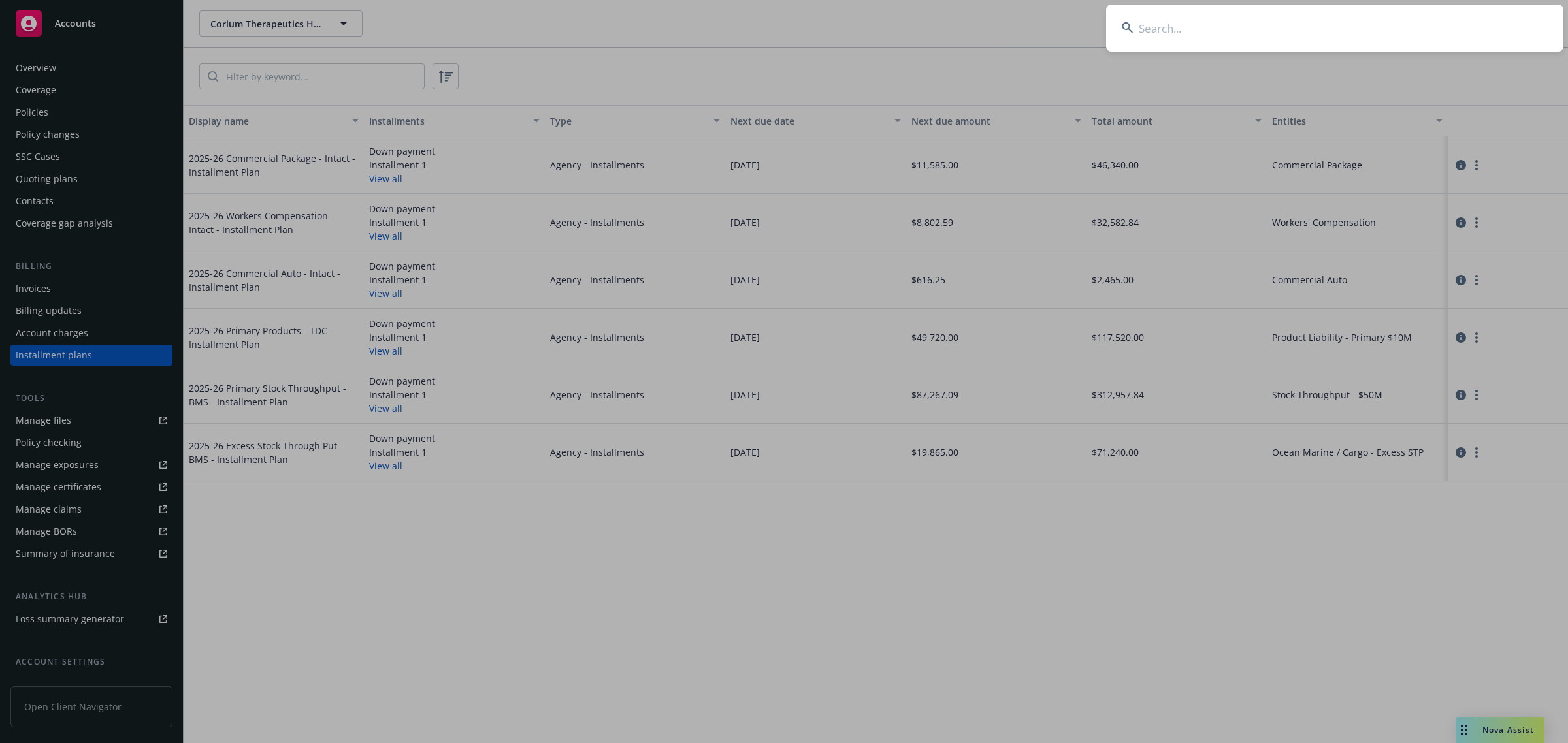
type input "d1e25b0c-0d68-4b04-8f4f-4f55aee134c0"
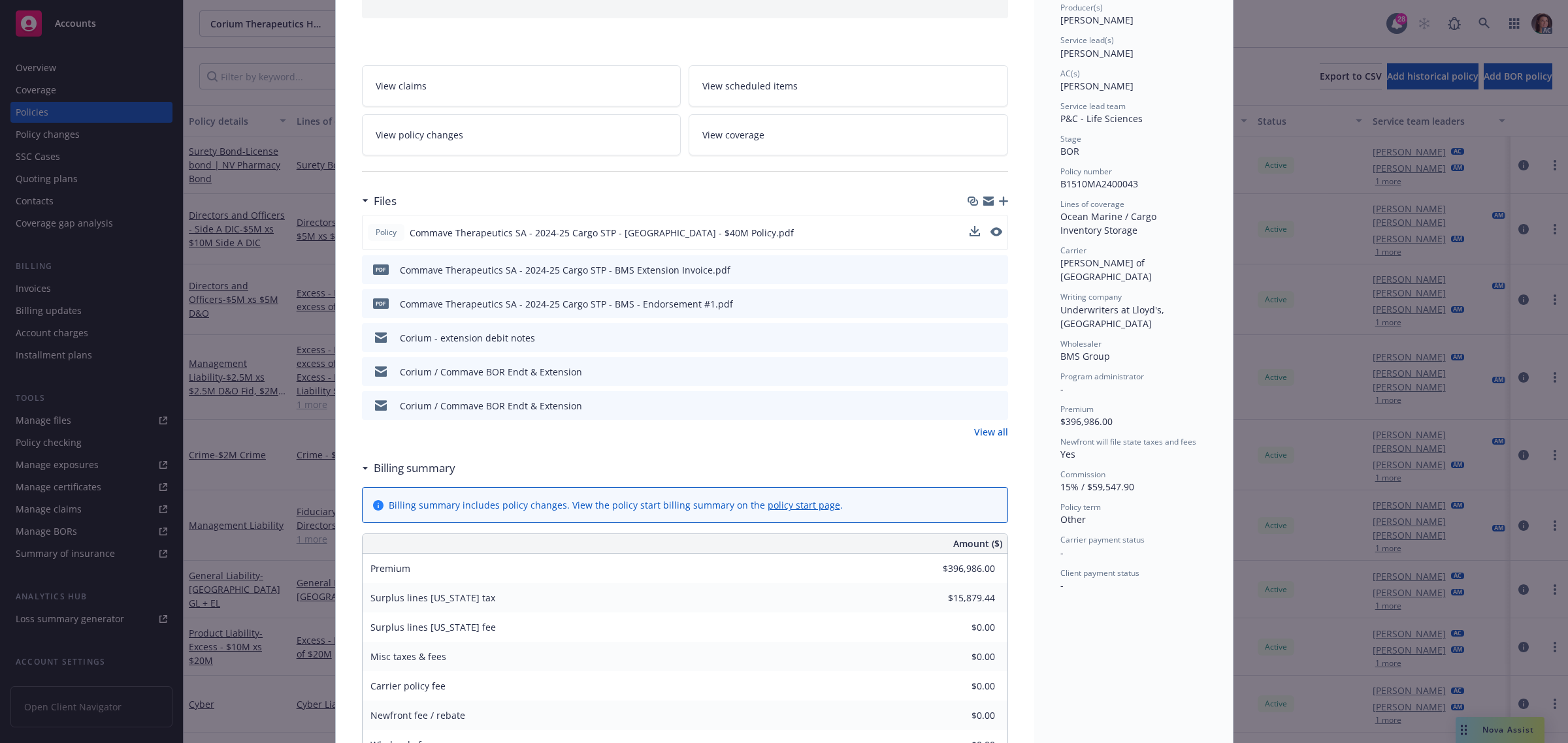
scroll to position [163, 0]
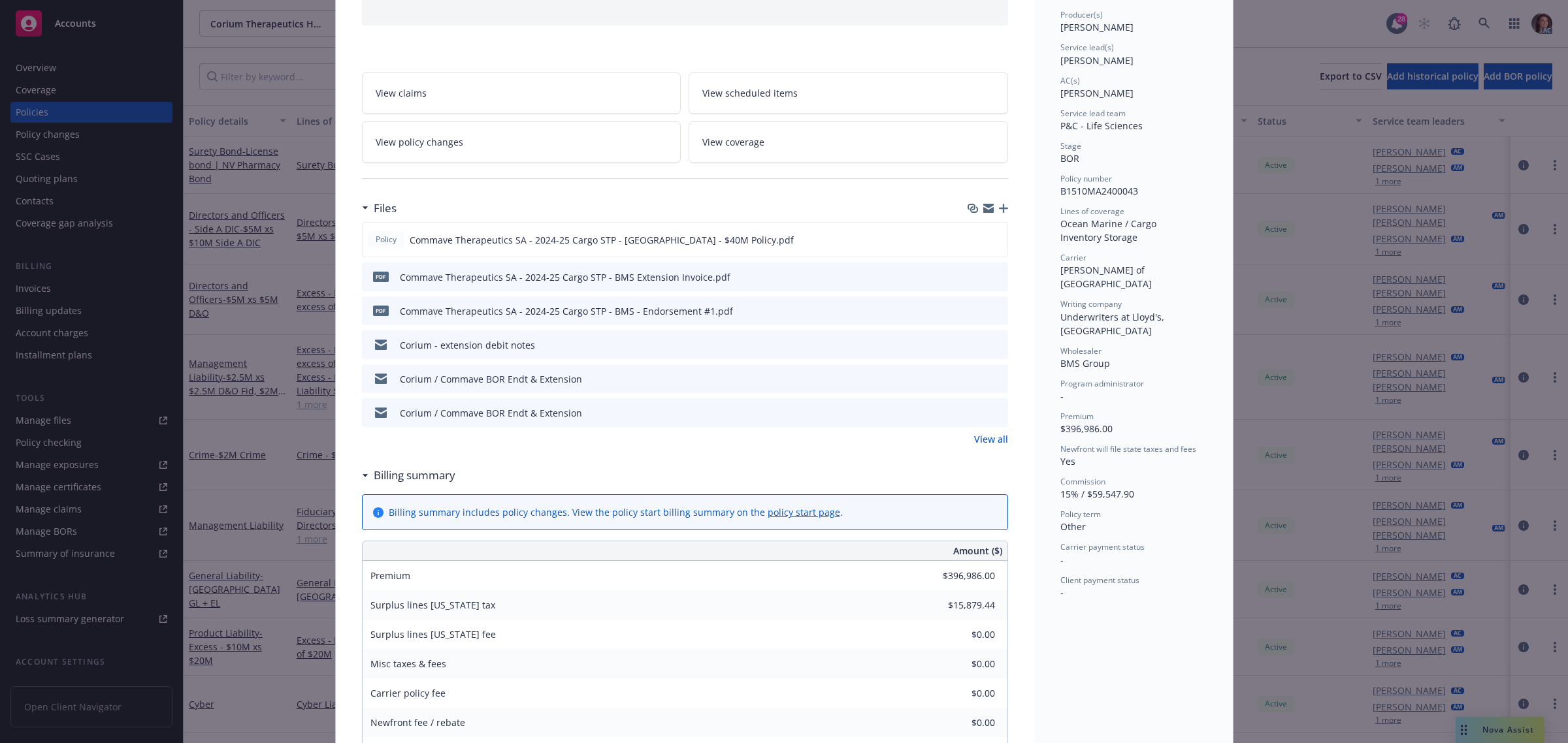
click at [521, 151] on link "View policy changes" at bounding box center [522, 142] width 320 height 41
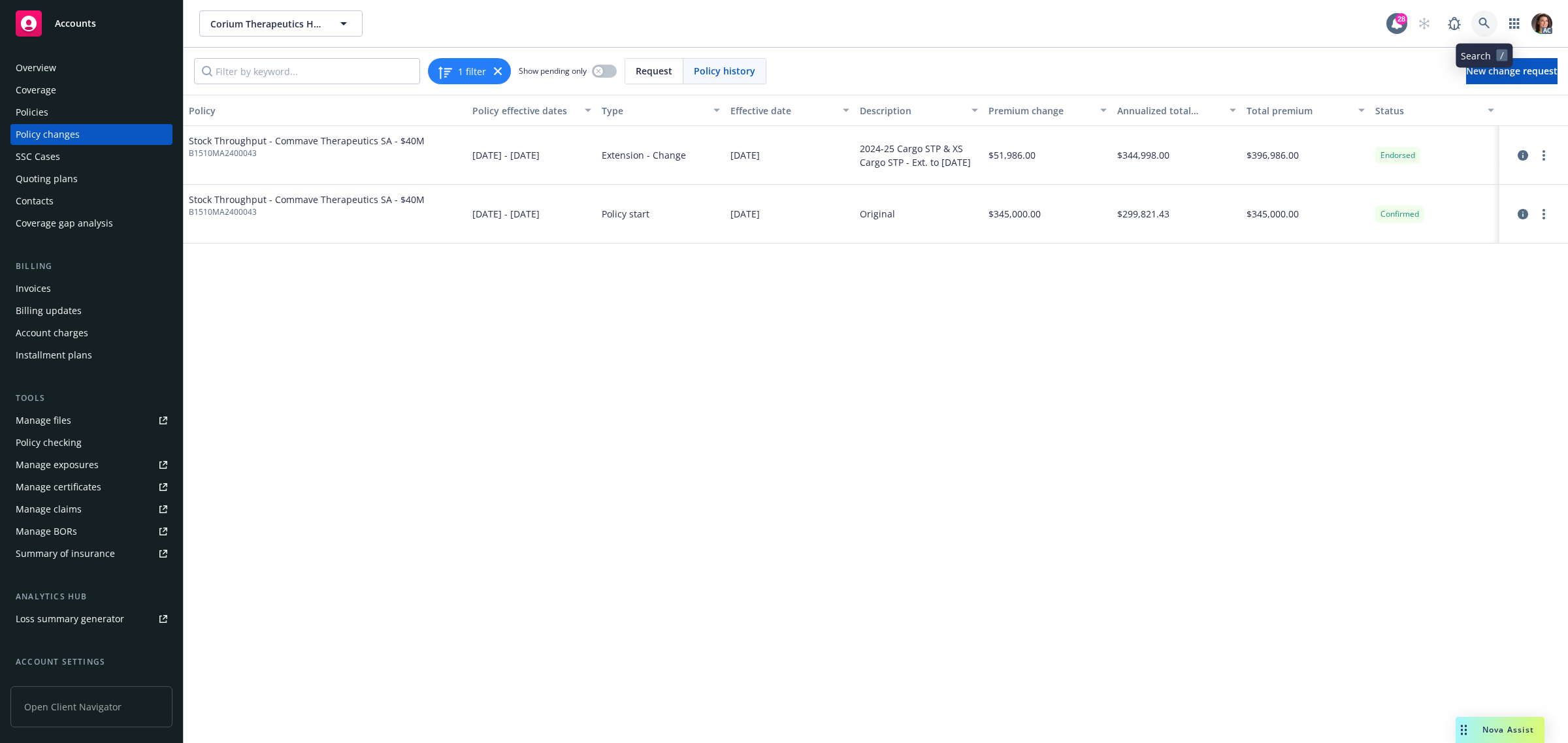
click at [1483, 24] on icon at bounding box center [1484, 24] width 12 height 12
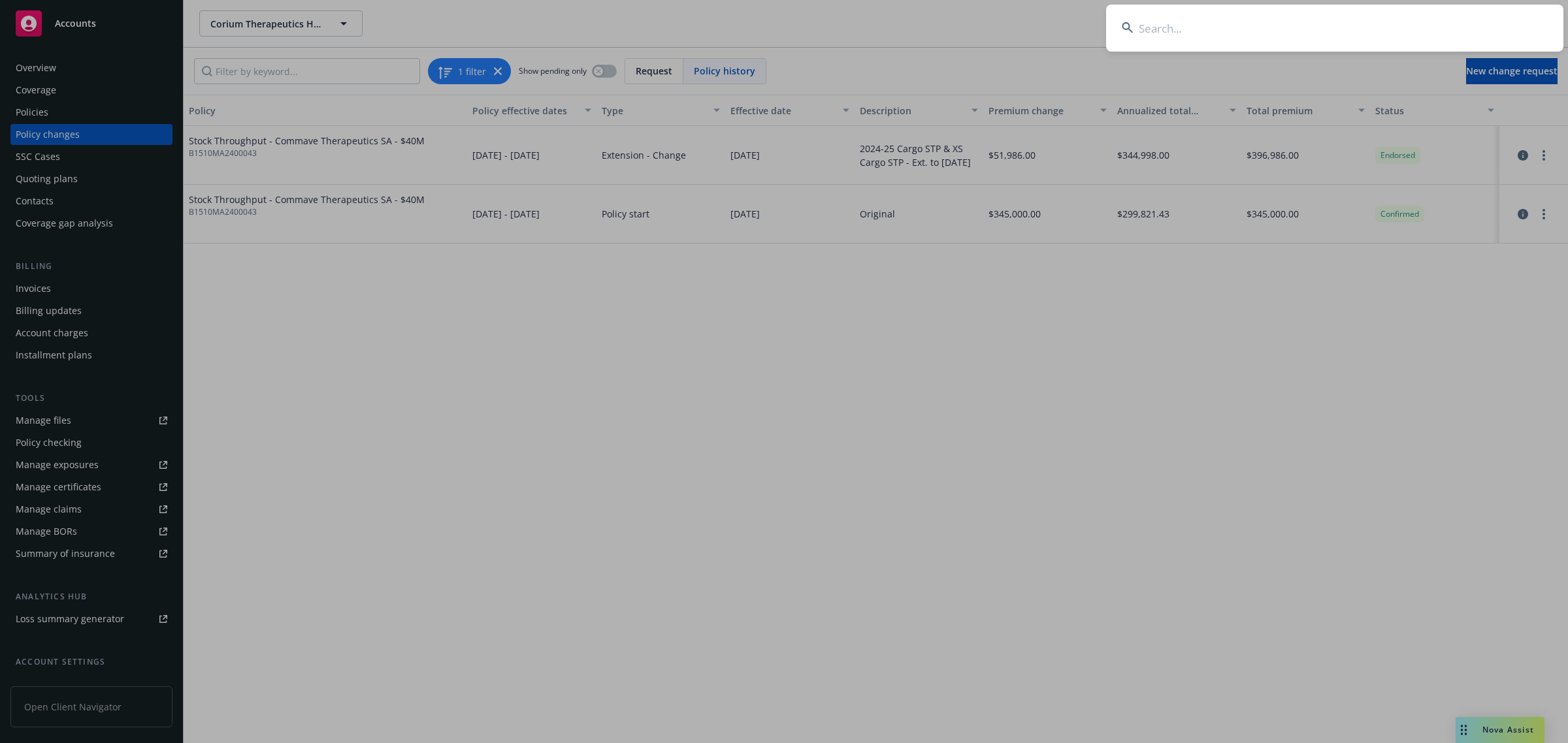
click at [1163, 32] on input at bounding box center [1334, 27] width 457 height 47
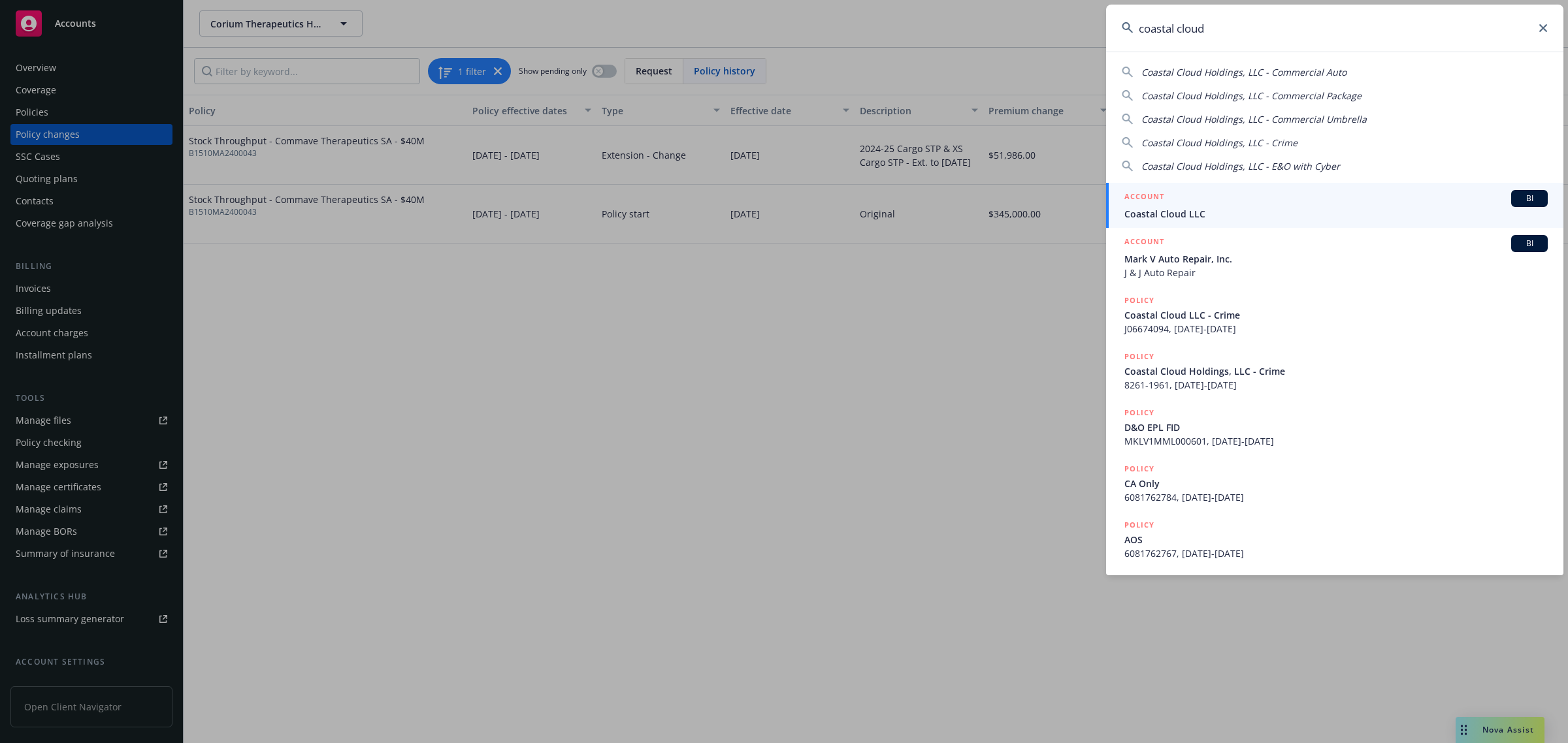
type input "coastal cloud"
click at [1177, 210] on span "Coastal Cloud LLC" at bounding box center [1336, 214] width 423 height 14
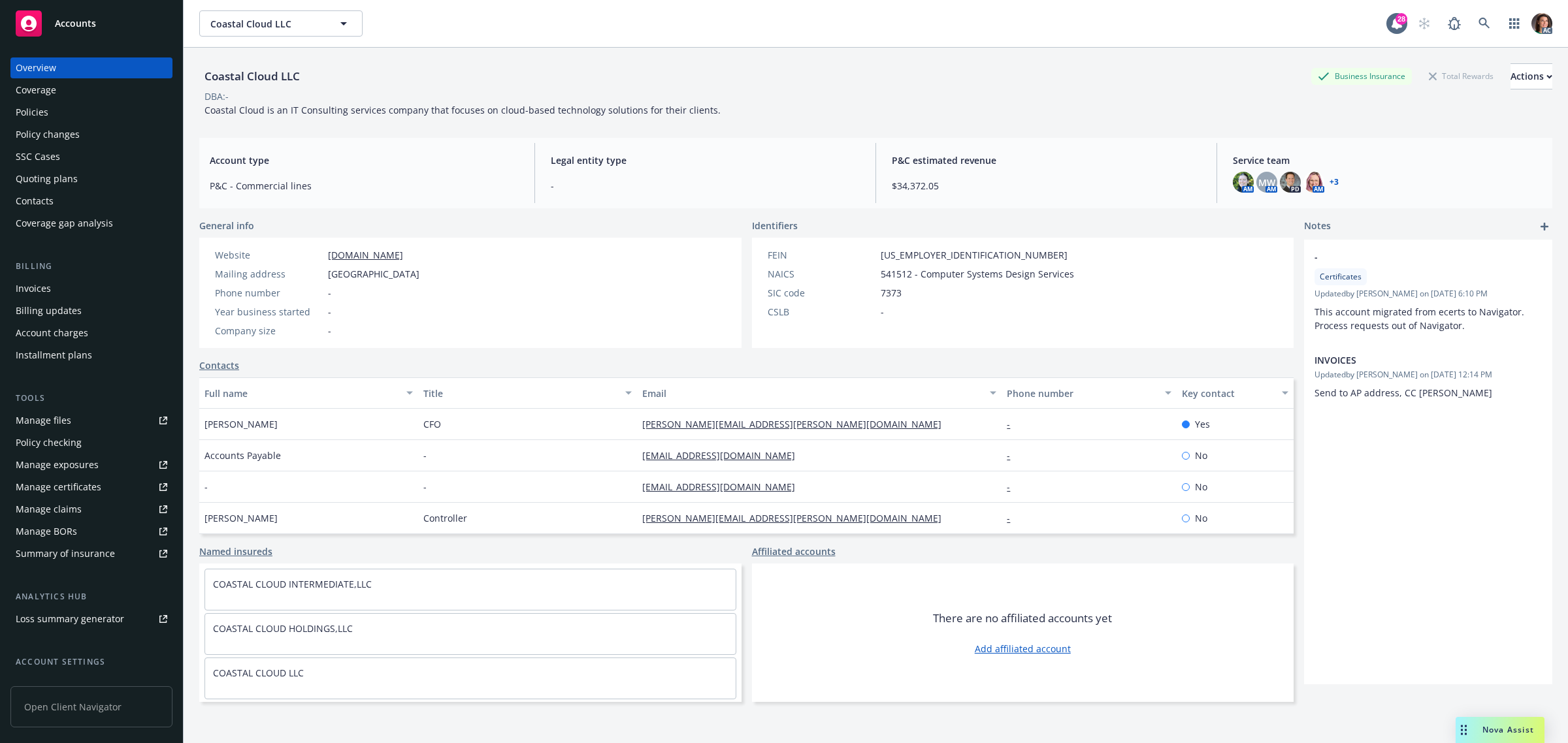
click at [32, 108] on div "Policies" at bounding box center [32, 112] width 32 height 20
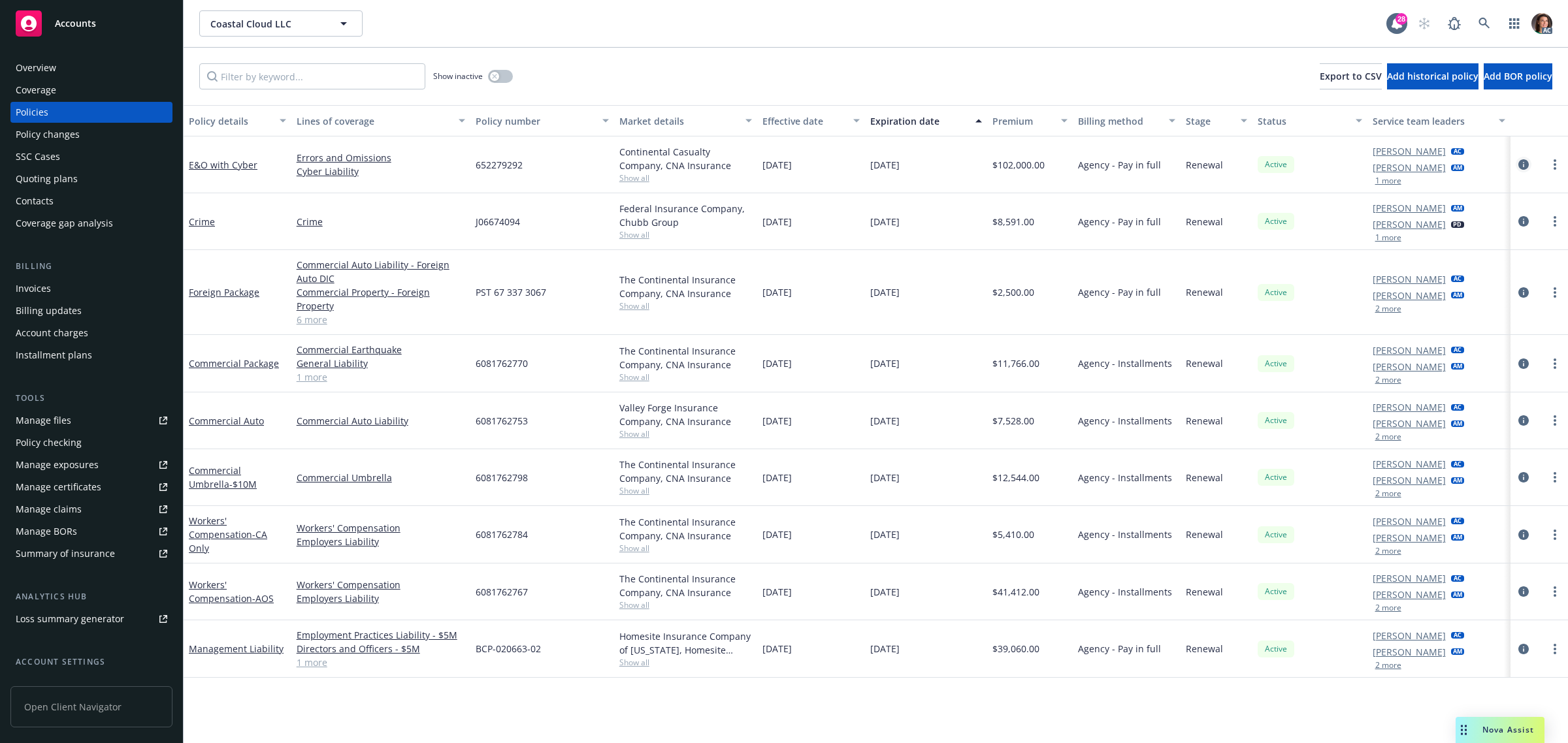
click at [1520, 161] on icon "circleInformation" at bounding box center [1524, 165] width 10 height 10
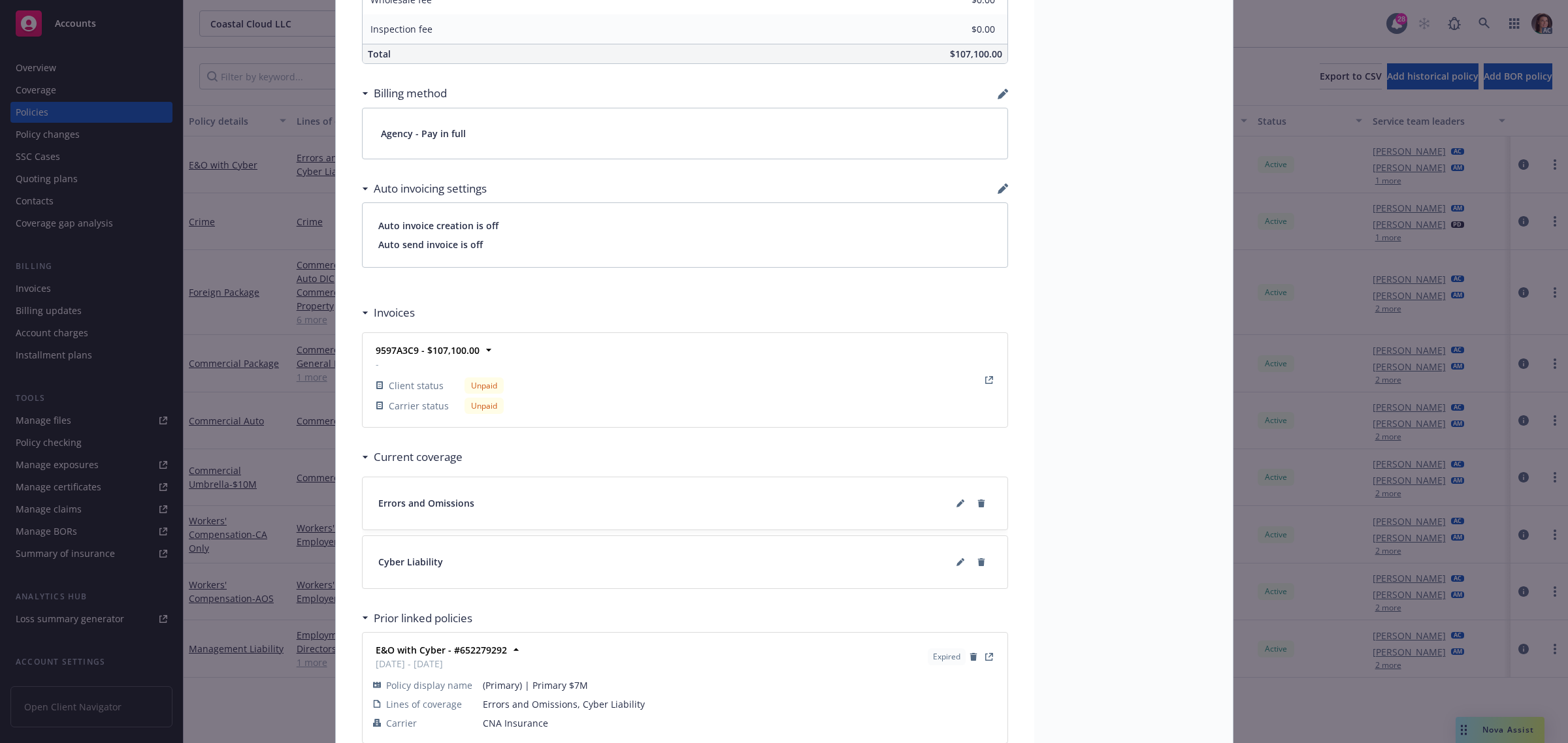
scroll to position [823, 0]
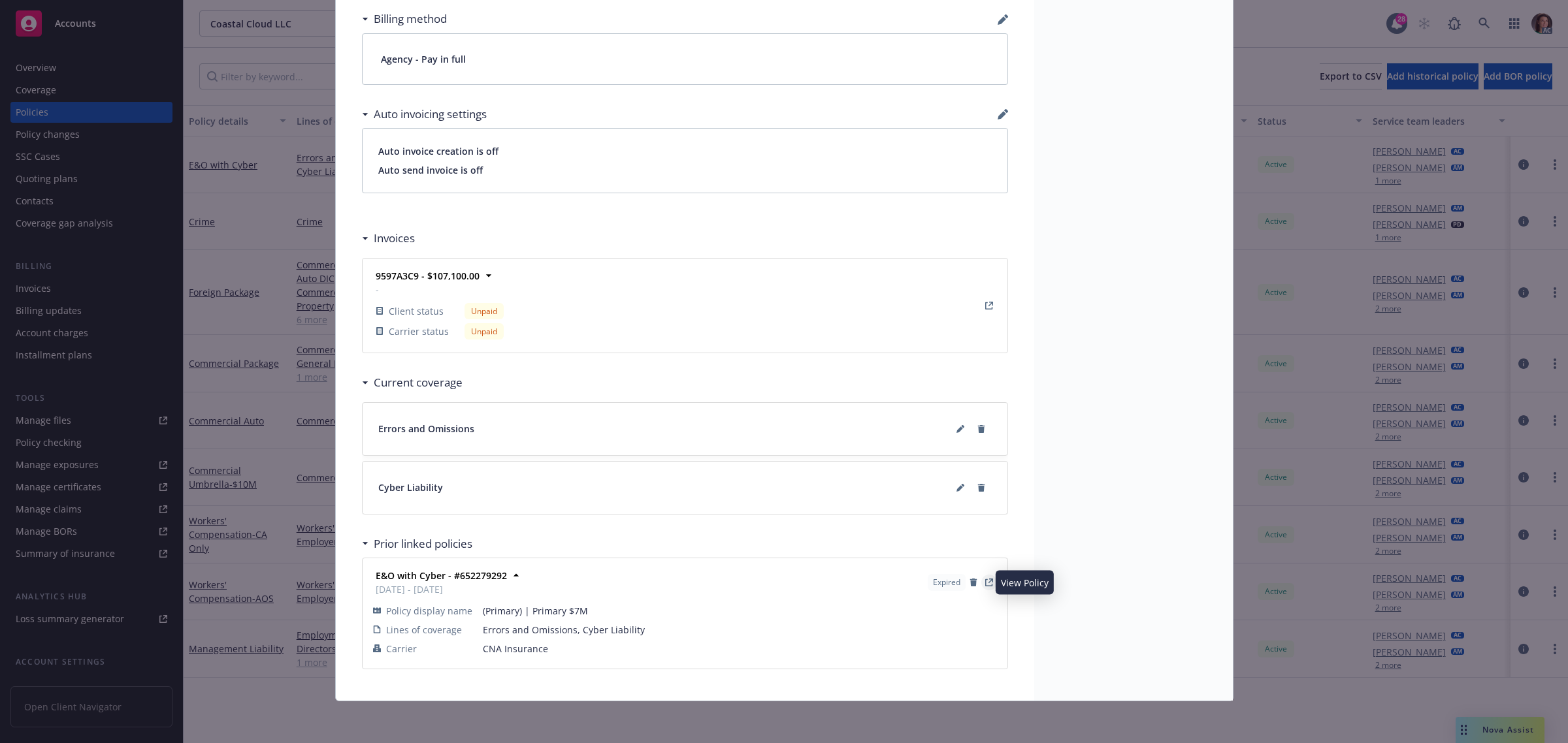
click at [985, 582] on icon "View Policy" at bounding box center [989, 582] width 8 height 8
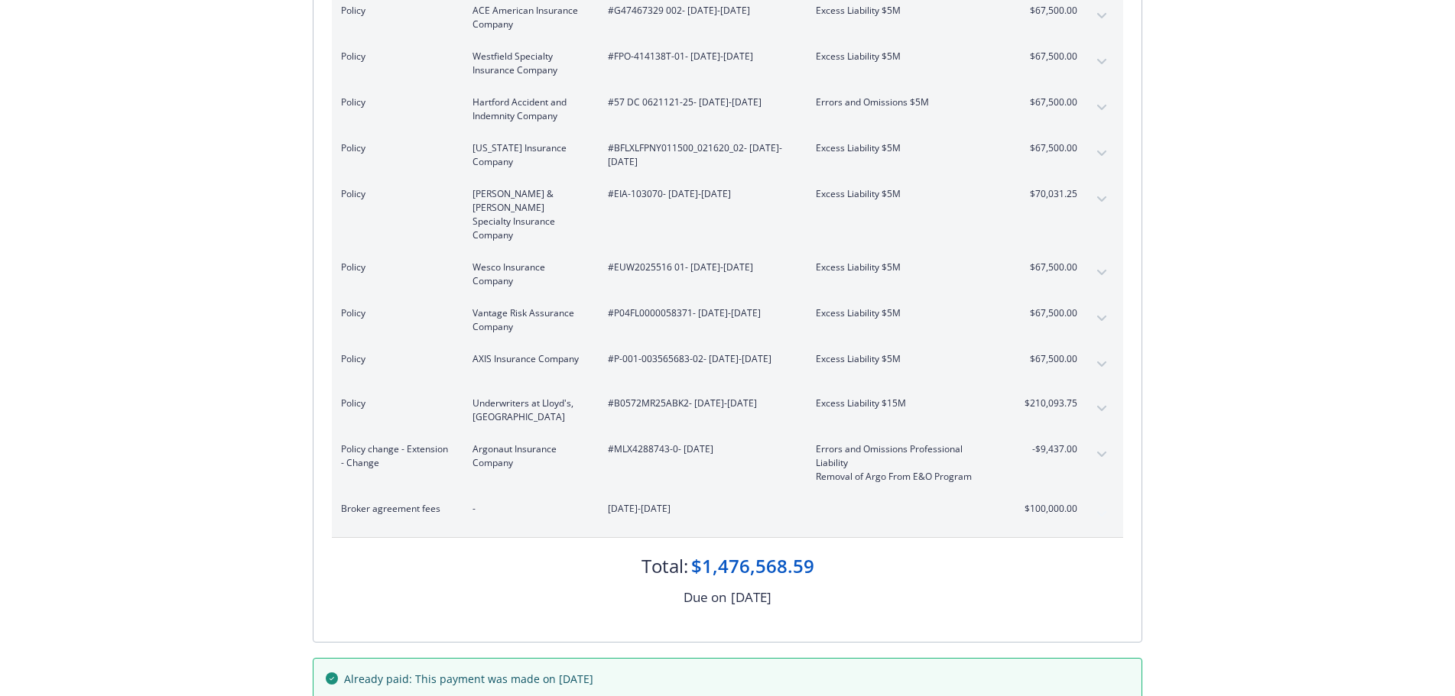
scroll to position [917, 0]
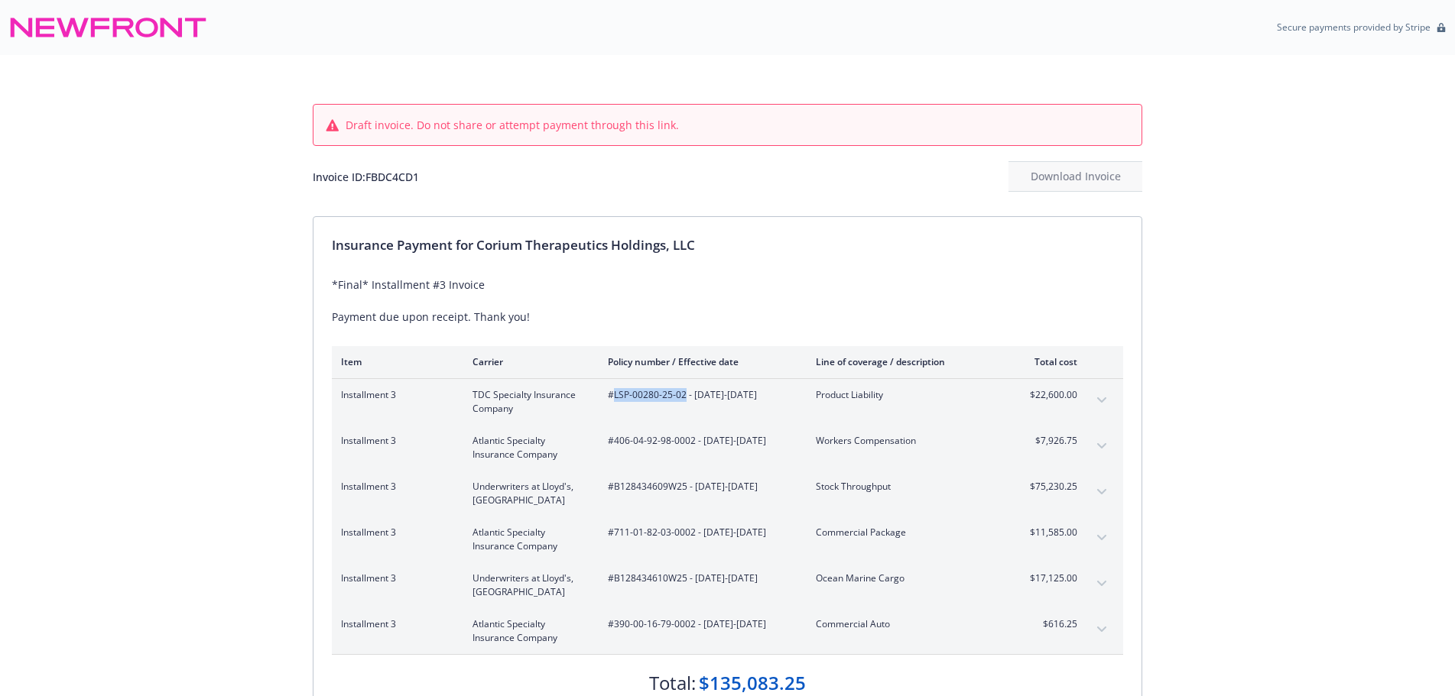
drag, startPoint x: 614, startPoint y: 397, endPoint x: 678, endPoint y: 397, distance: 64.2
click at [681, 394] on span "#LSP-00280-25-02 - [DATE]-[DATE]" at bounding box center [699, 395] width 183 height 14
copy span "LSP-00280-25-0"
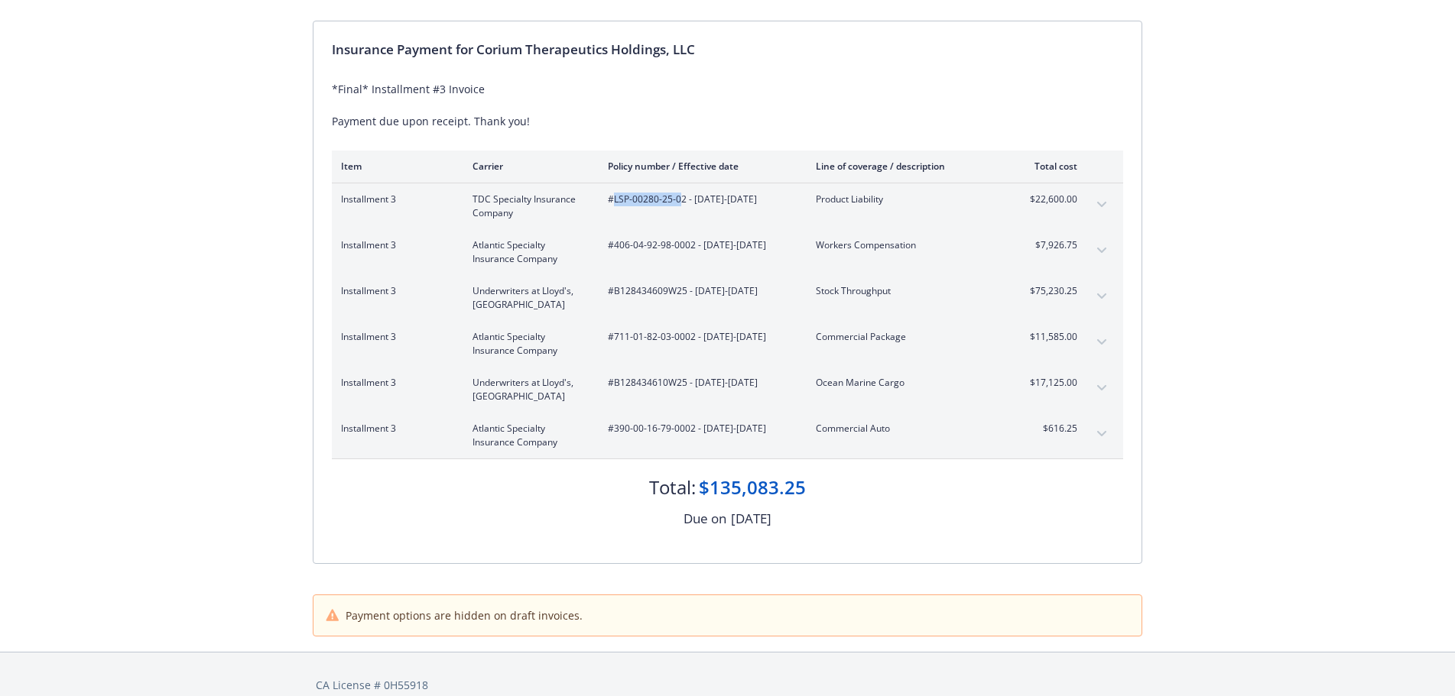
scroll to position [217, 0]
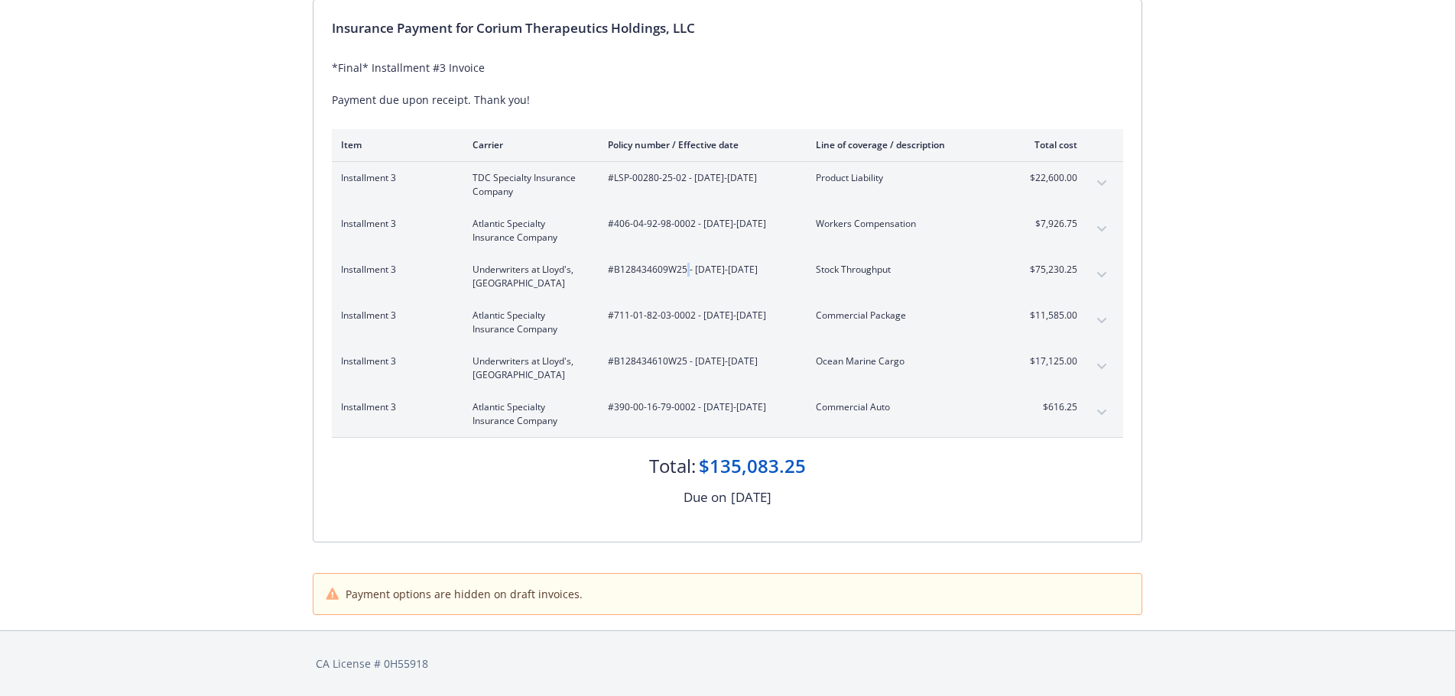
click at [687, 269] on span "#B128434609W25 - [DATE]-[DATE]" at bounding box center [699, 270] width 183 height 14
drag, startPoint x: 617, startPoint y: 271, endPoint x: 632, endPoint y: 270, distance: 15.4
click at [637, 271] on span "#B128434609W25 - [DATE]-[DATE]" at bounding box center [699, 270] width 183 height 14
drag, startPoint x: 615, startPoint y: 268, endPoint x: 684, endPoint y: 269, distance: 69.6
click at [684, 269] on span "#B128434609W25 - [DATE]-[DATE]" at bounding box center [699, 270] width 183 height 14
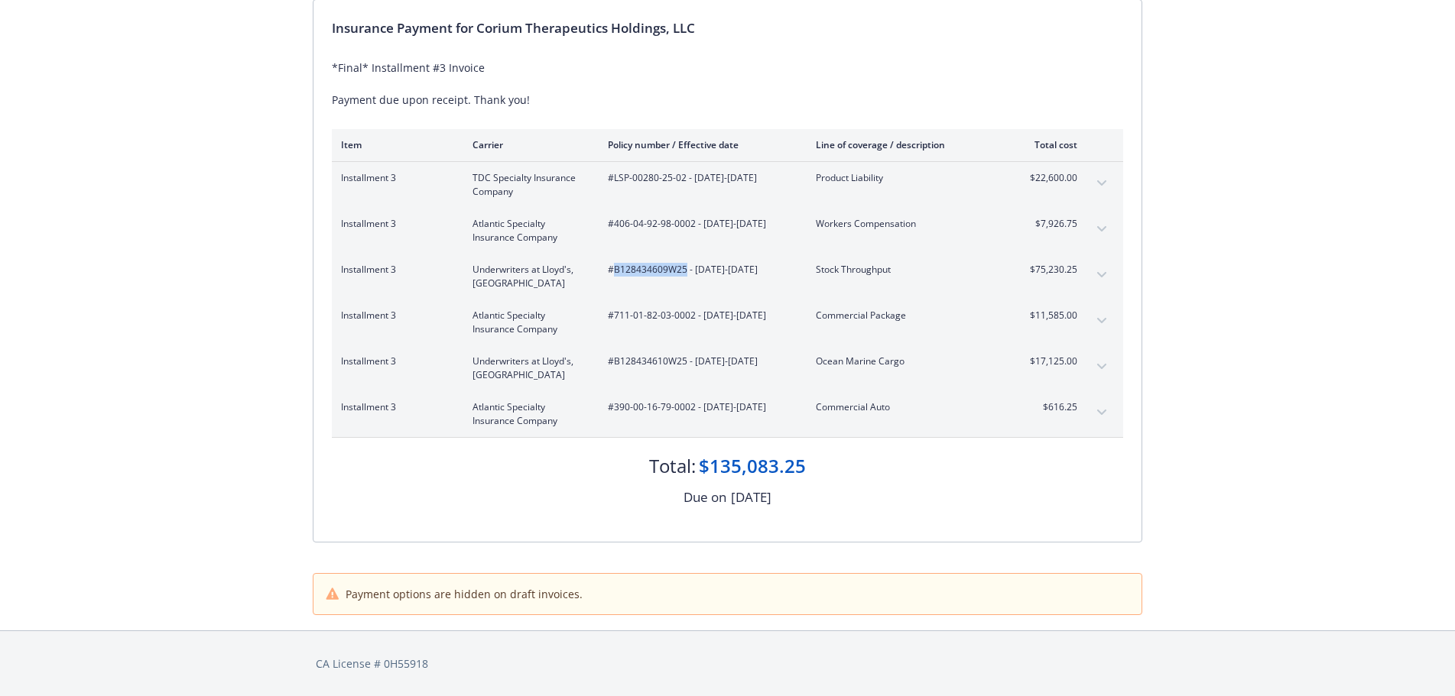
copy span "B128434609W25"
